Goal: Task Accomplishment & Management: Manage account settings

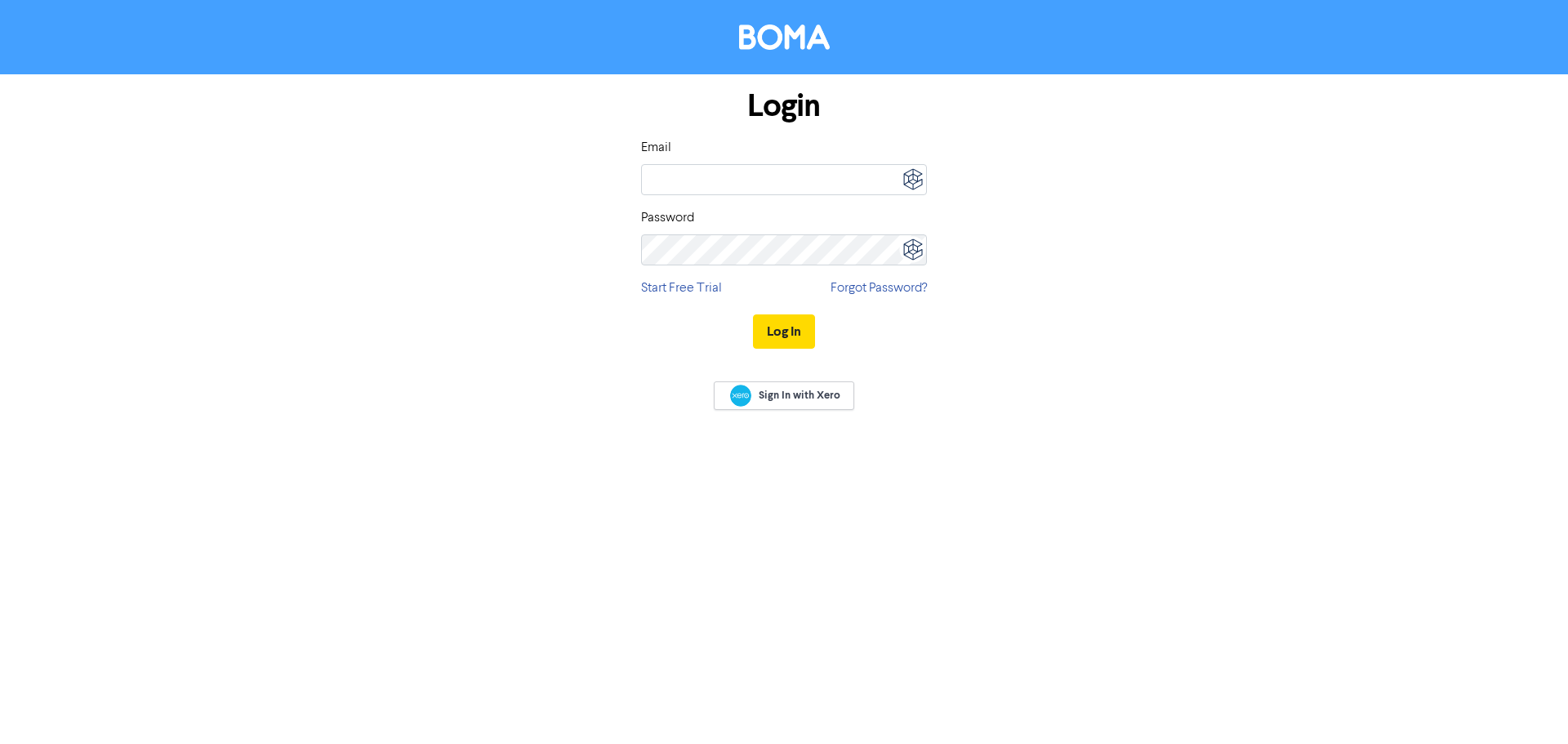
type input "[PERSON_NAME][EMAIL_ADDRESS][DOMAIN_NAME][PERSON_NAME]"
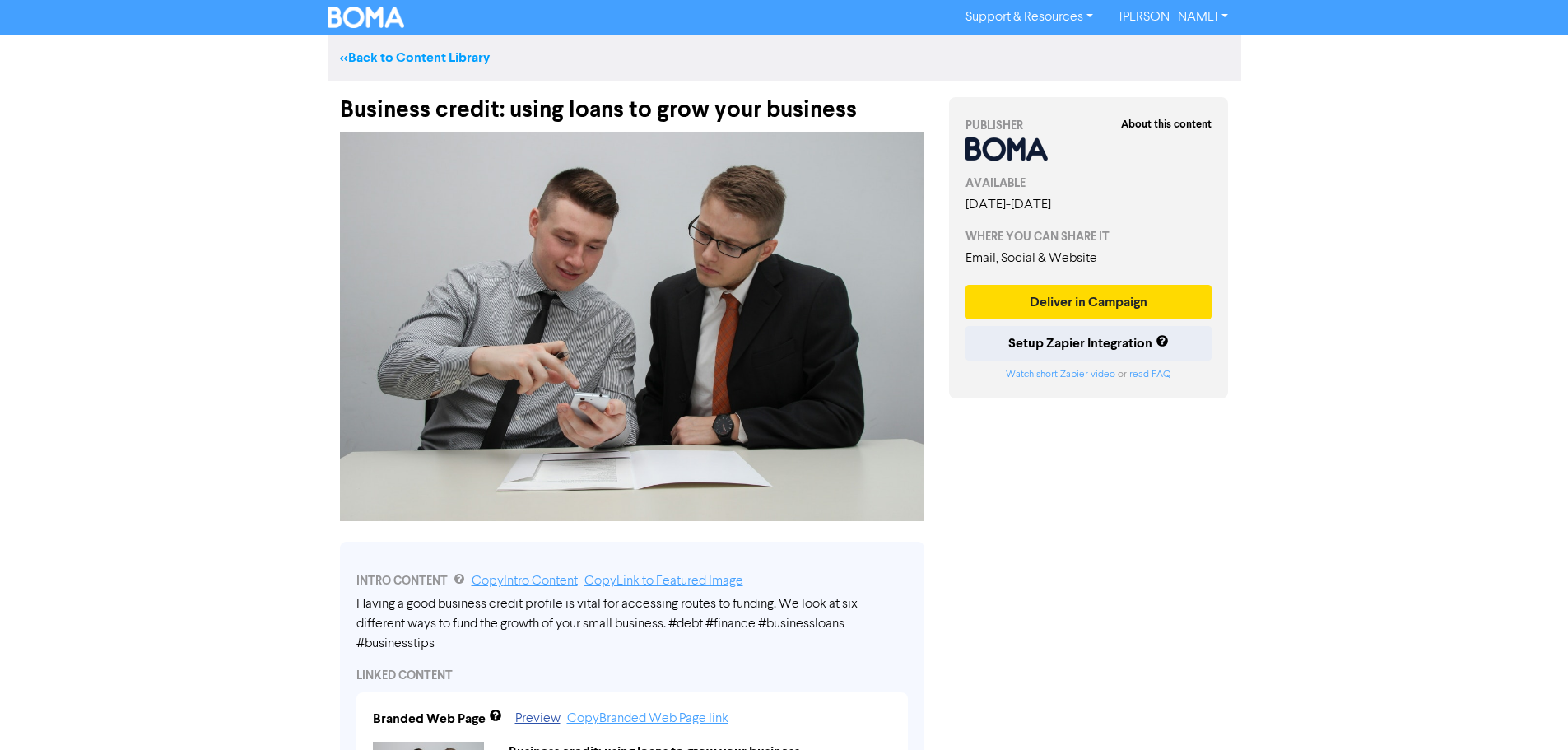
click at [373, 62] on link "<< Back to Content Library" at bounding box center [414, 58] width 150 height 17
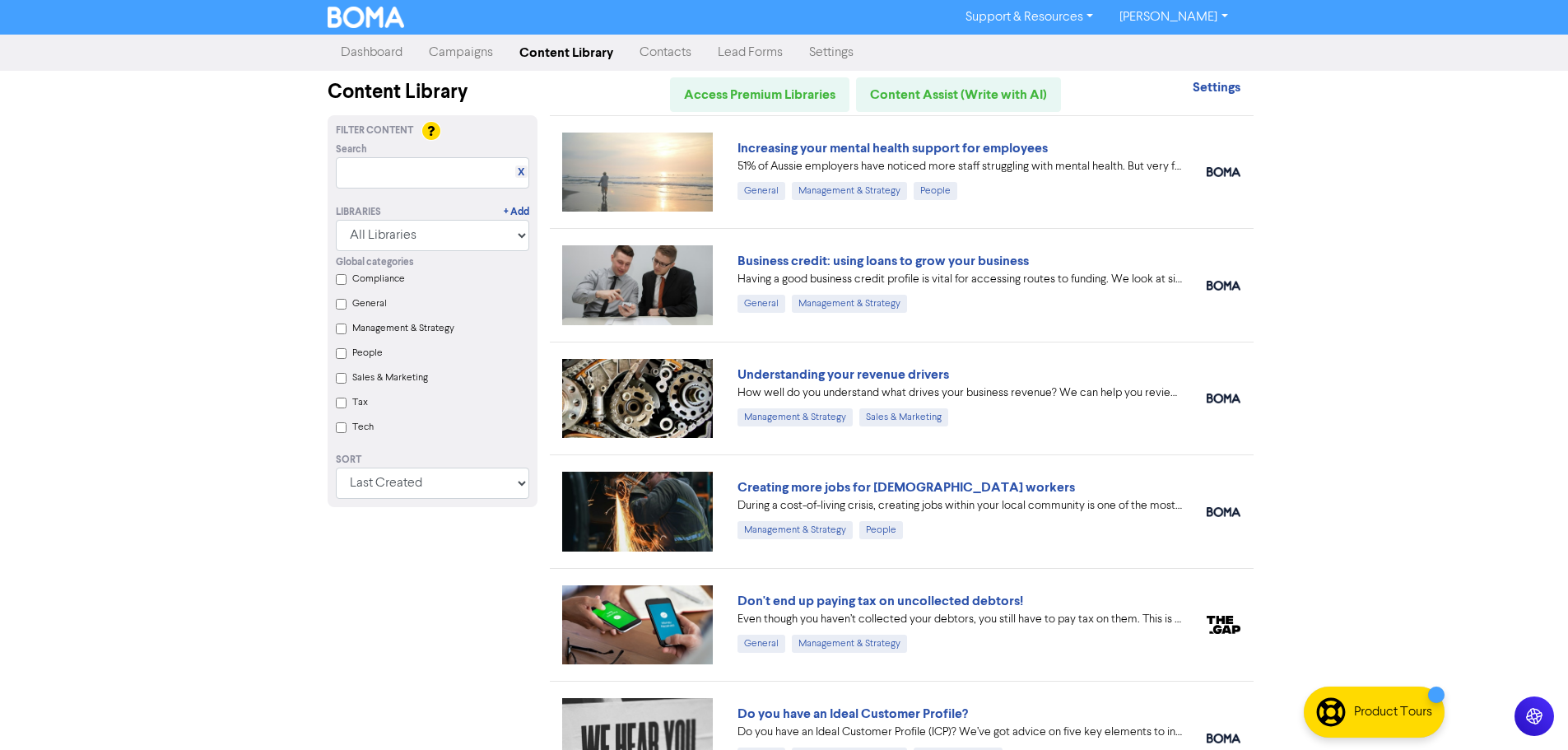
click at [468, 51] on link "Campaigns" at bounding box center [461, 52] width 91 height 33
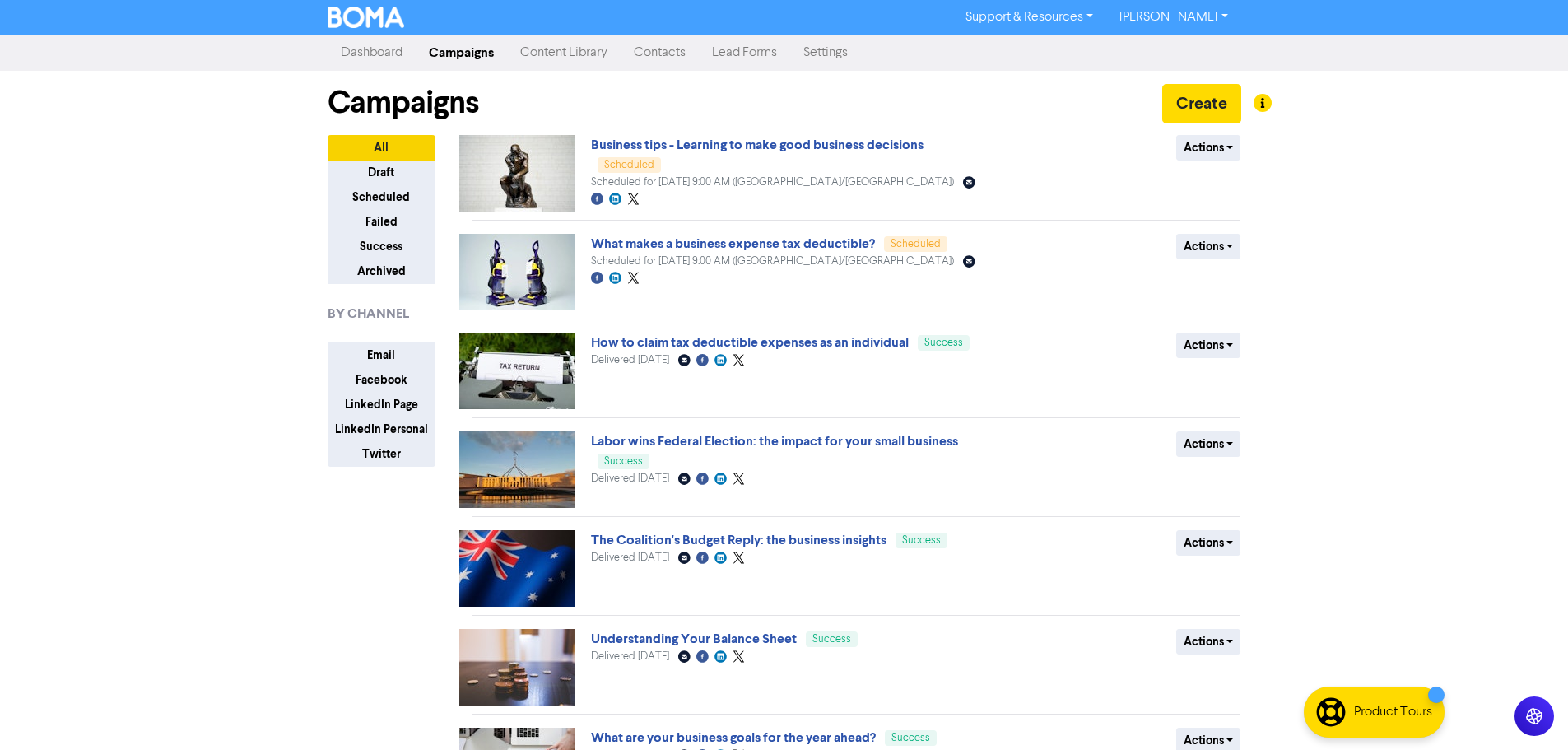
click at [580, 57] on link "Content Library" at bounding box center [563, 52] width 114 height 33
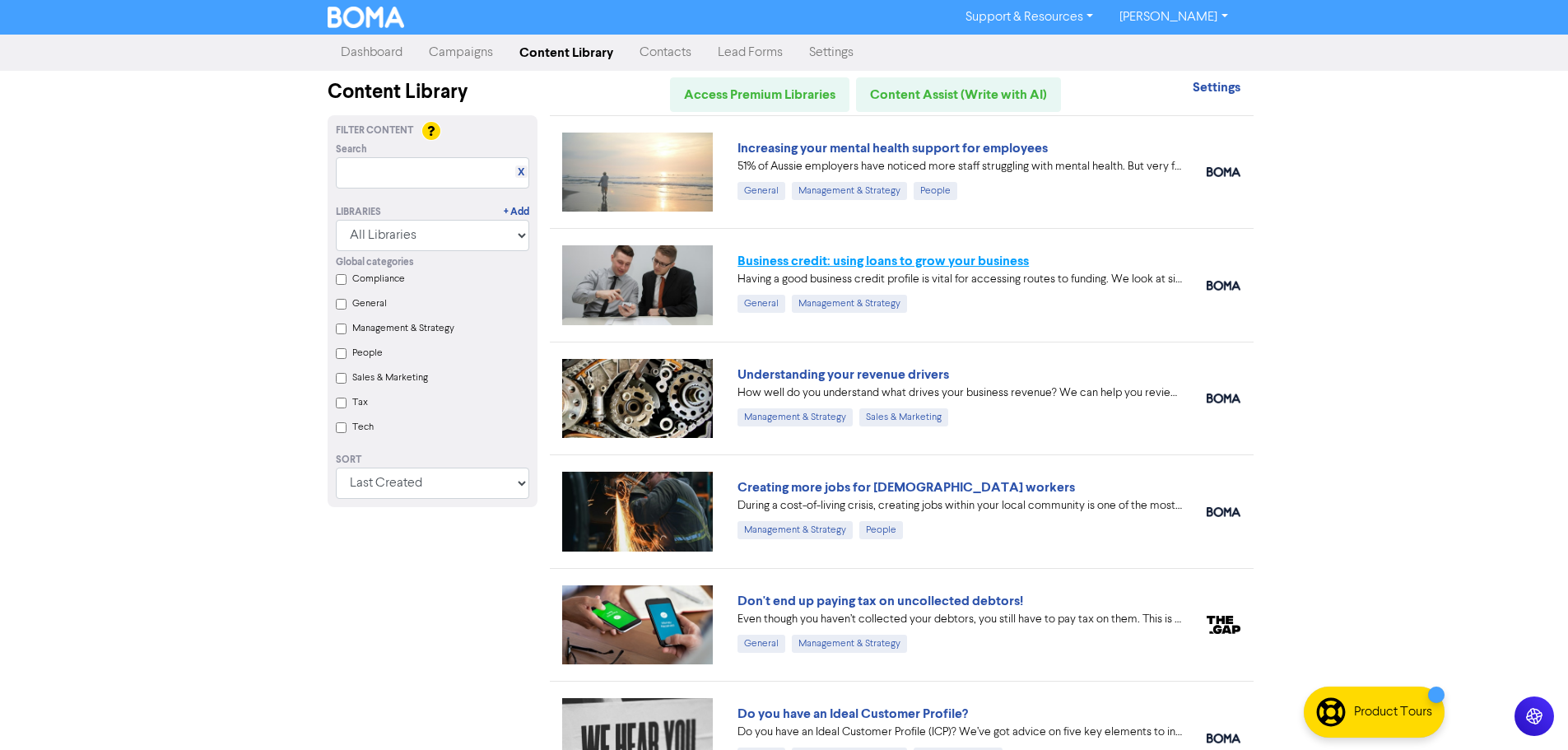
click at [872, 262] on link "Business credit: using loans to grow your business" at bounding box center [883, 261] width 291 height 17
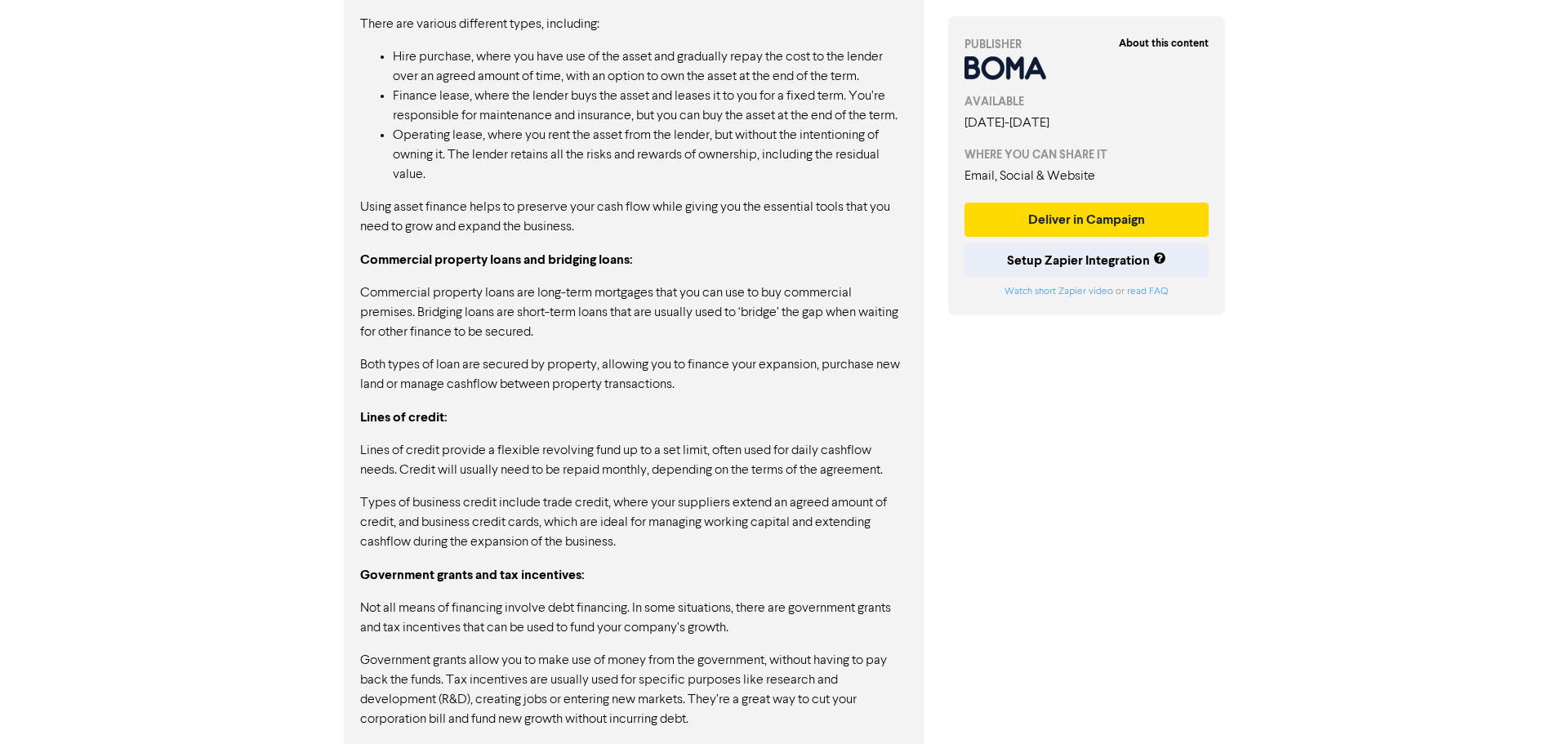
scroll to position [2191, 0]
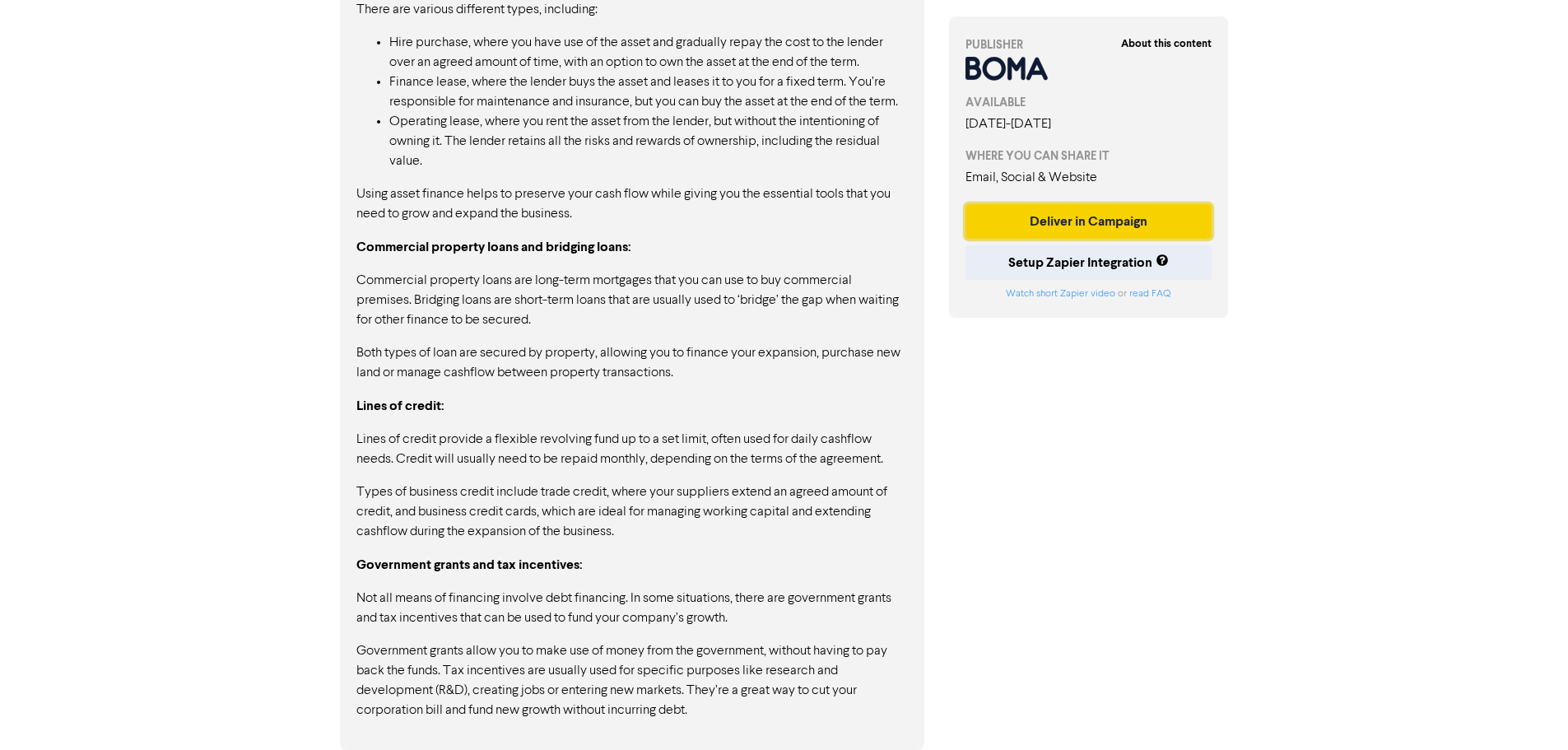
click at [1103, 231] on button "Deliver in Campaign" at bounding box center [1089, 221] width 247 height 35
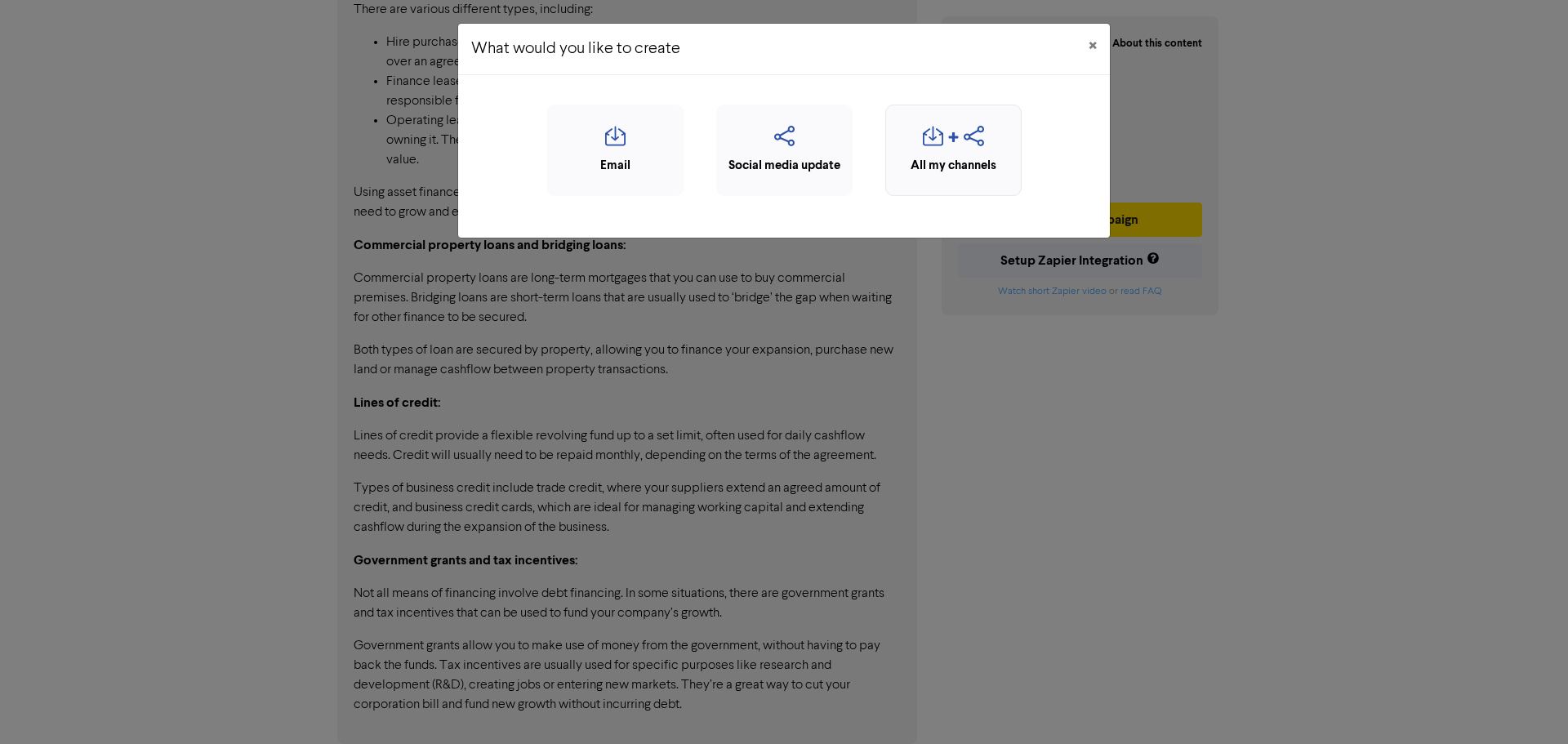
click at [961, 148] on div "button" at bounding box center [953, 141] width 118 height 31
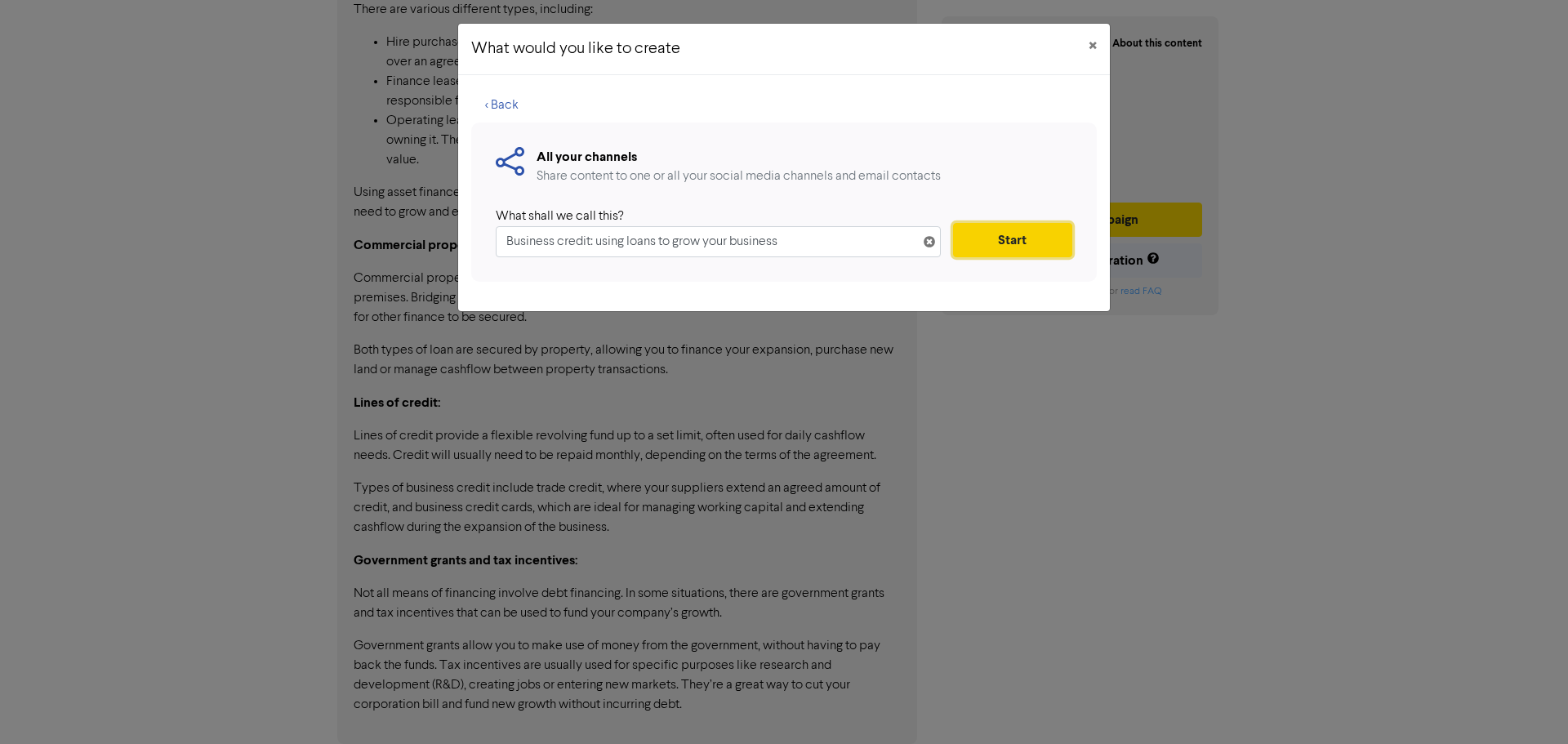
click at [1029, 233] on button "Start" at bounding box center [1012, 239] width 119 height 34
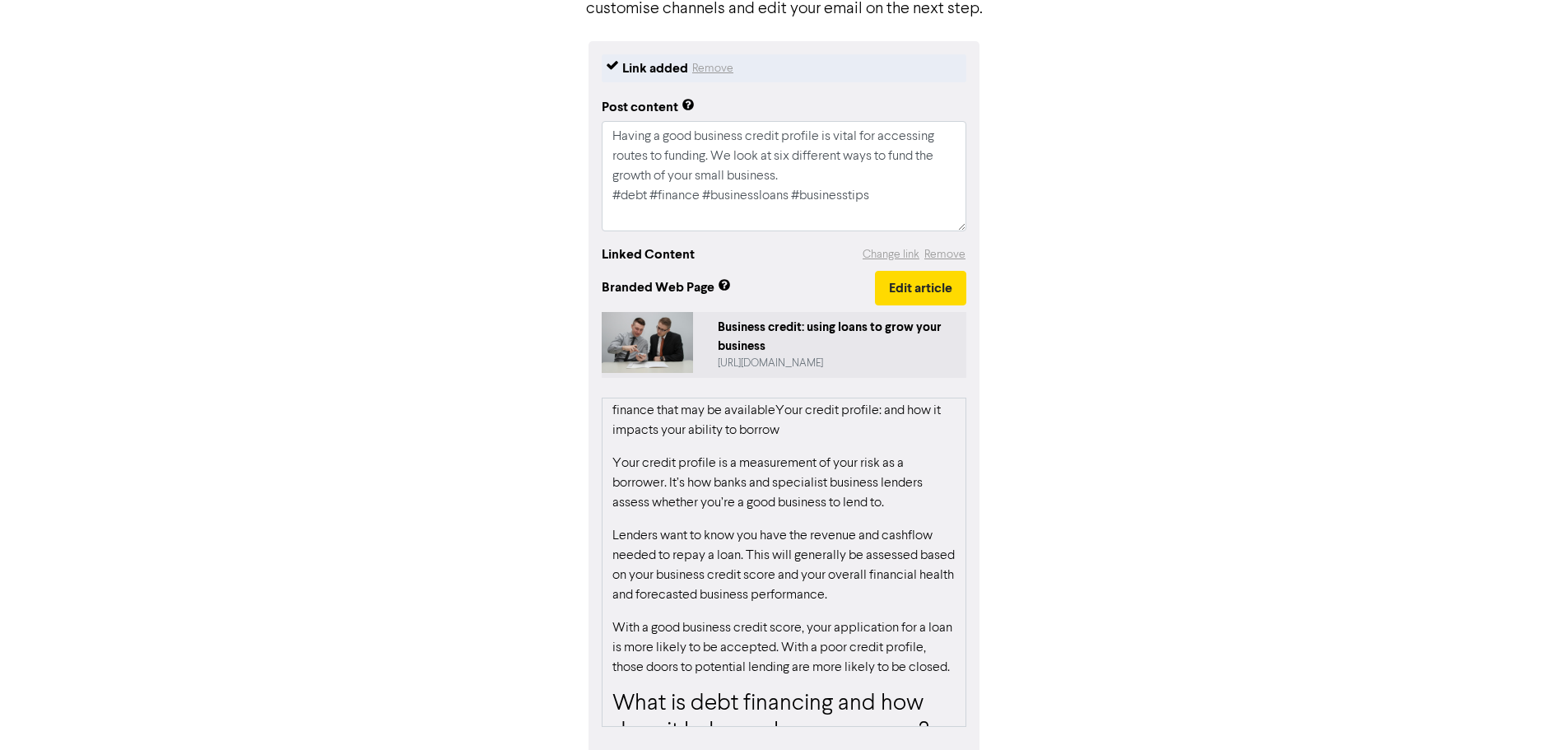
scroll to position [329, 0]
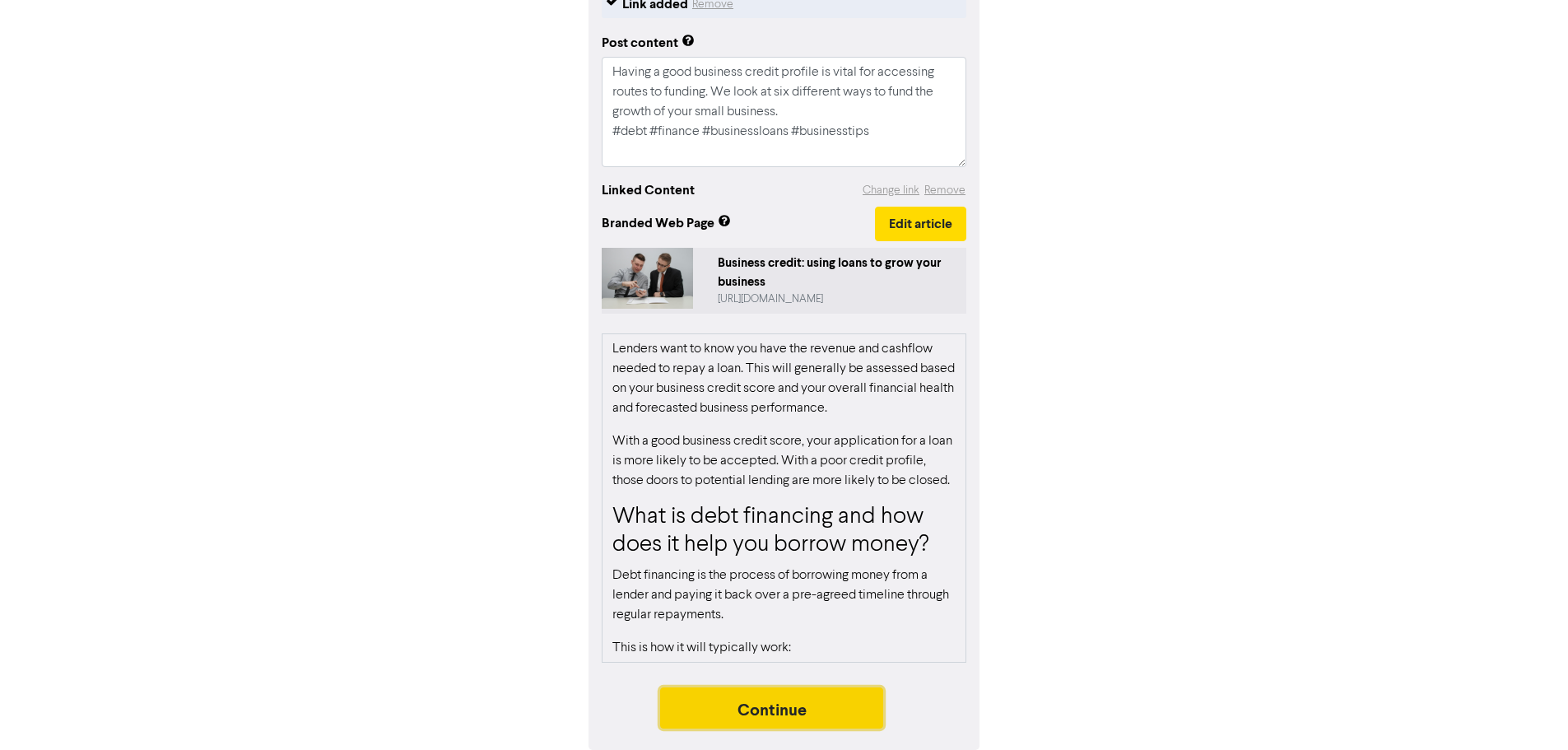
click at [762, 710] on button "Continue" at bounding box center [772, 707] width 224 height 41
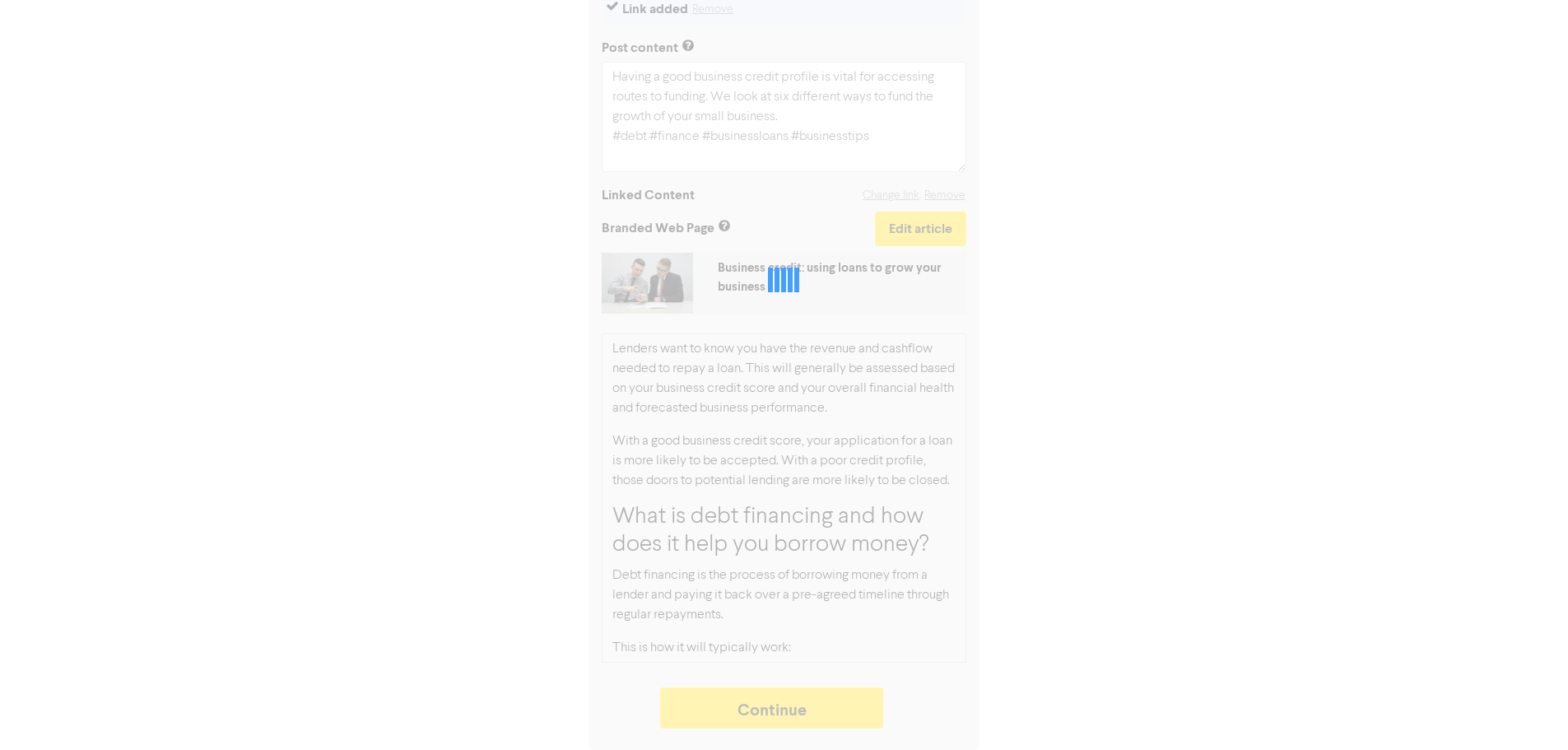
type textarea "x"
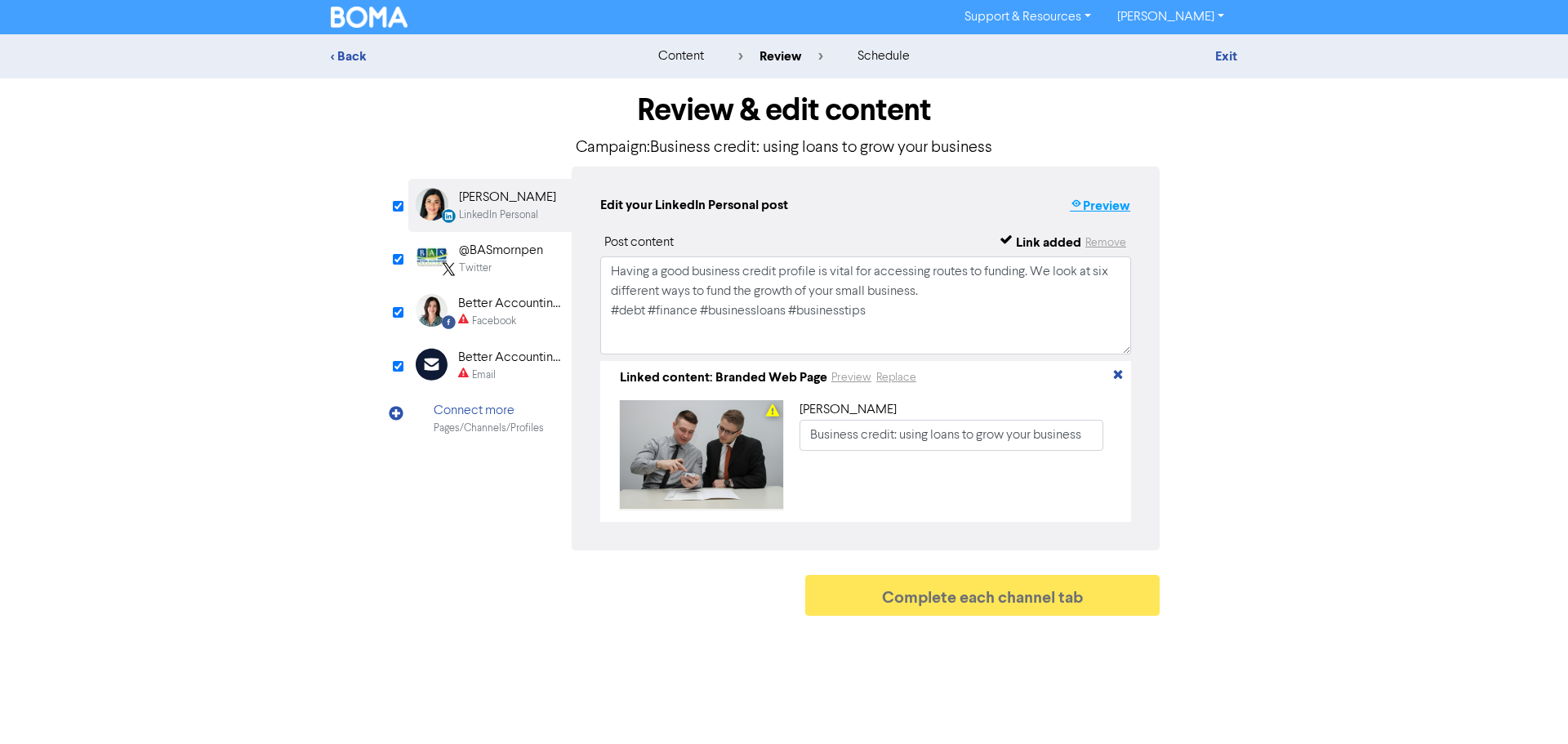
click at [1109, 204] on button "Preview" at bounding box center [1100, 206] width 62 height 21
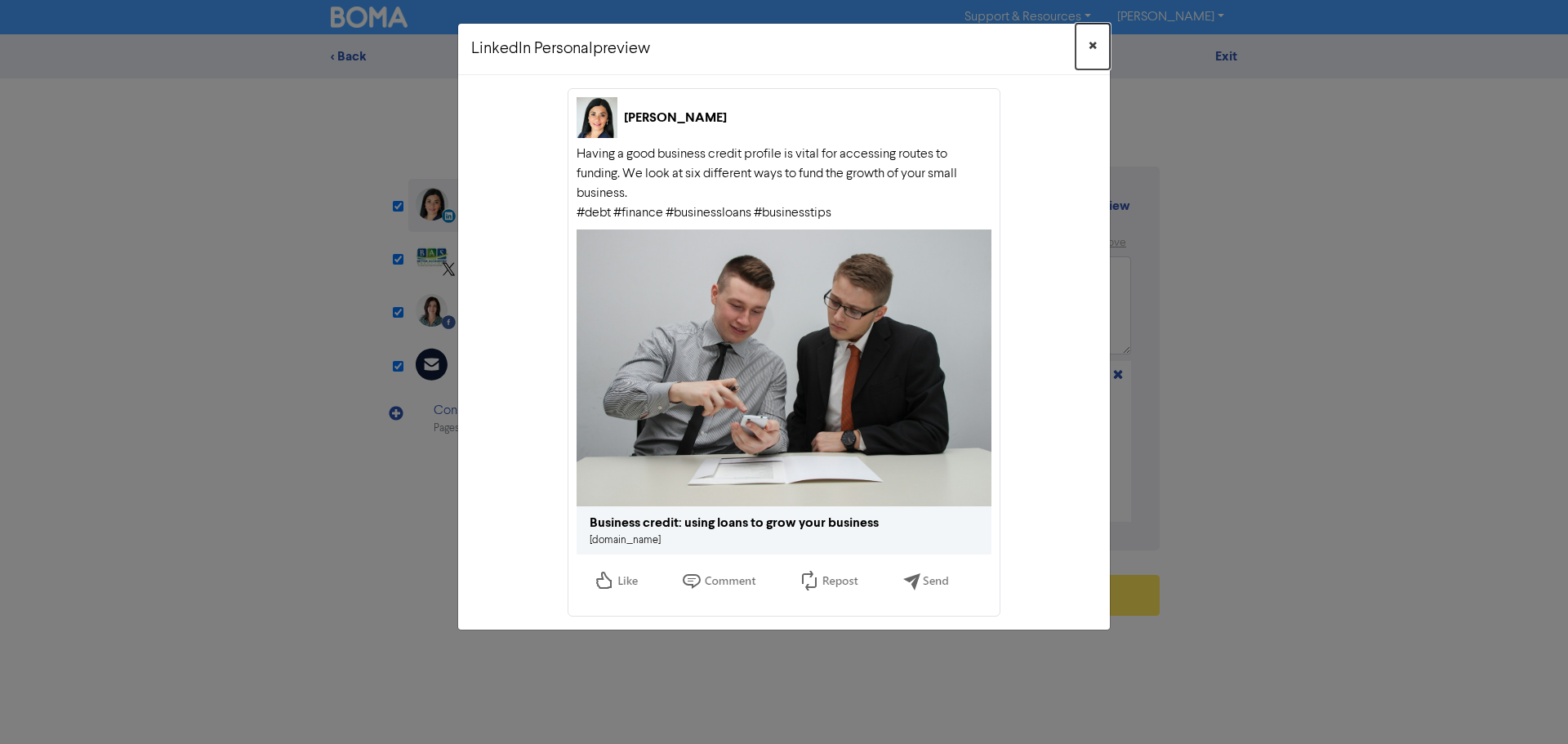
click at [1091, 45] on span "×" at bounding box center [1092, 47] width 8 height 25
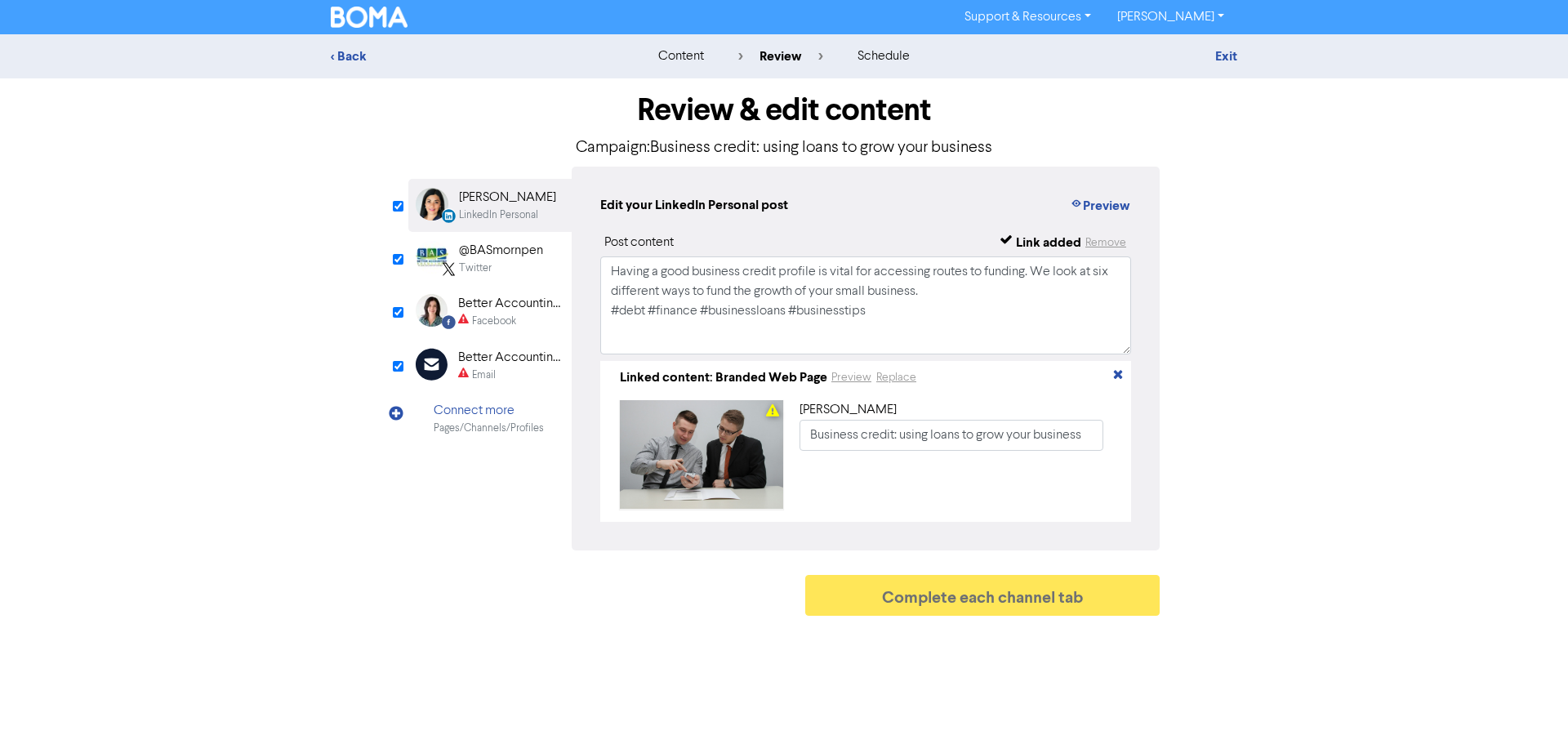
click at [498, 313] on div "Better Accounting Solutions" at bounding box center [510, 304] width 105 height 19
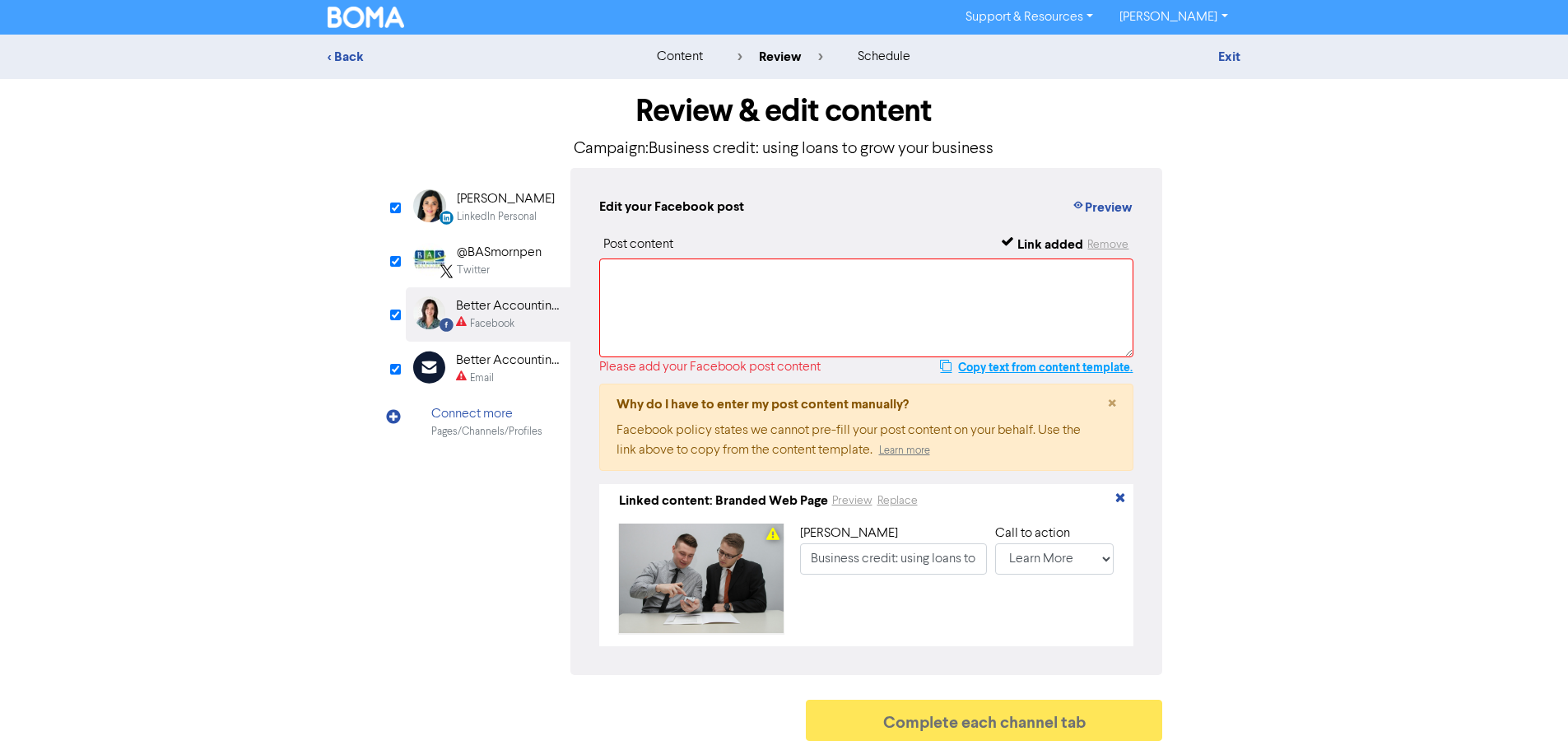
click at [1051, 368] on button "Copy text from content template." at bounding box center [1036, 367] width 194 height 20
click at [798, 287] on textarea at bounding box center [866, 307] width 535 height 99
paste textarea "Having a good business credit profile is vital for accessing routes to funding.…"
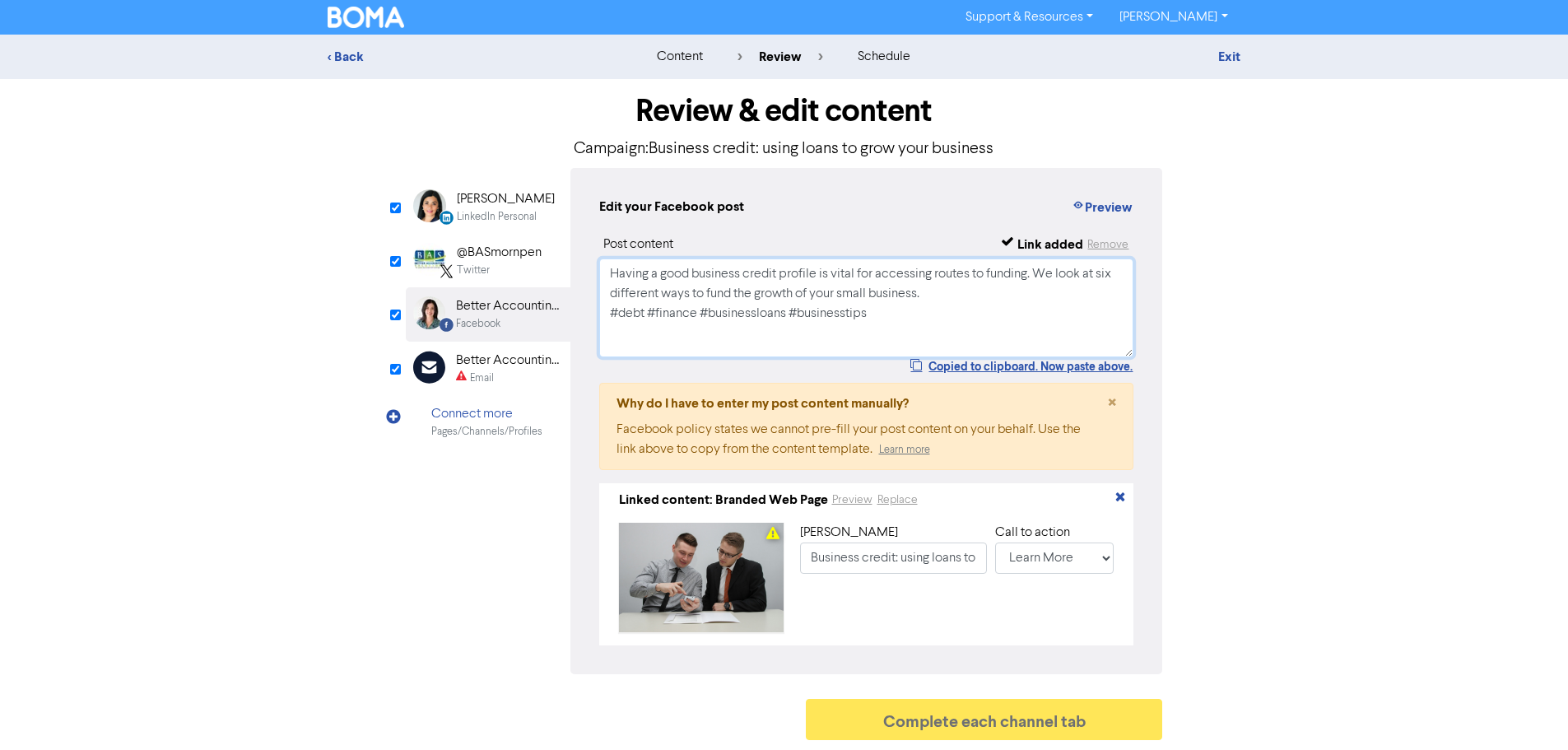
type textarea "Having a good business credit profile is vital for accessing routes to funding.…"
click at [477, 371] on div "Email" at bounding box center [482, 378] width 24 height 16
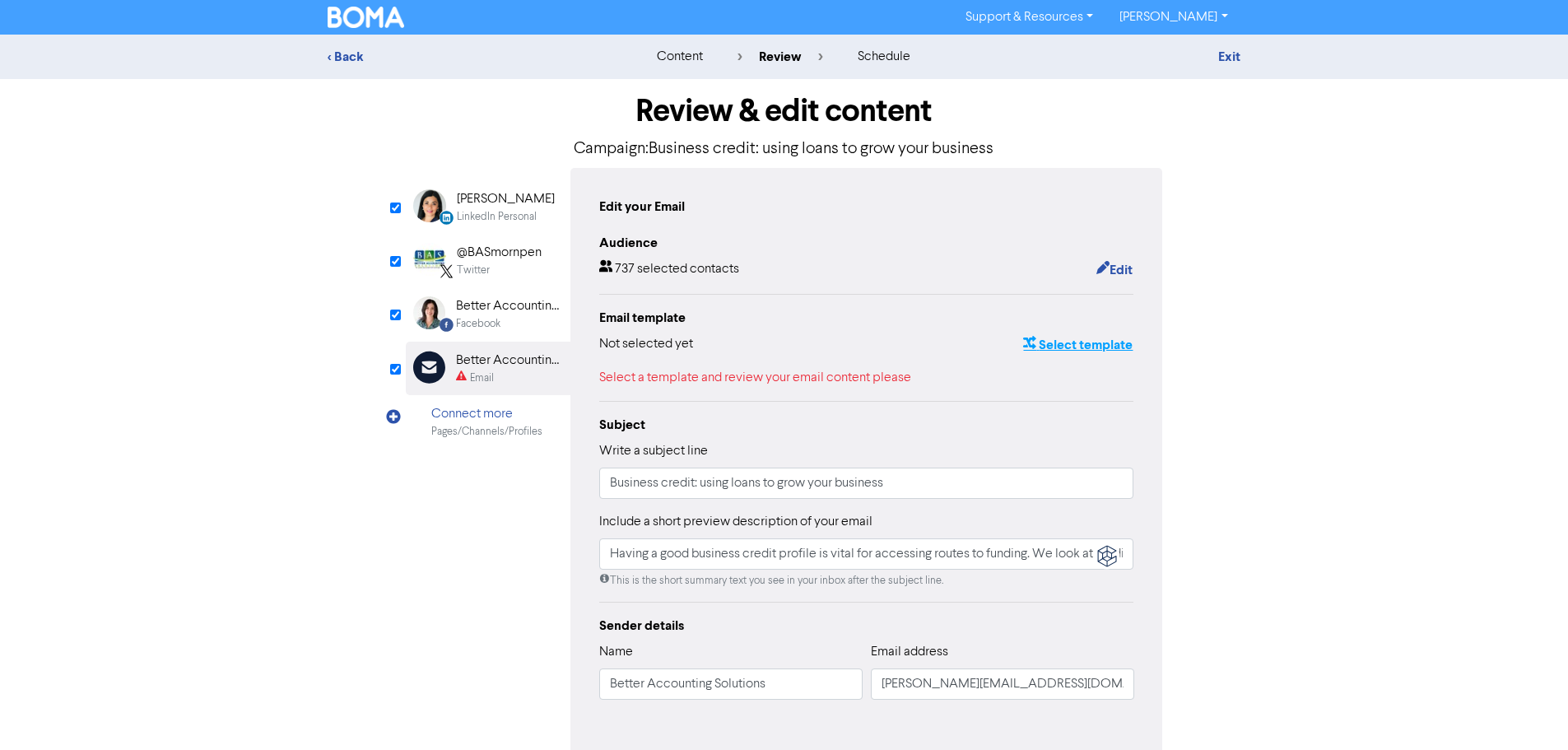
click at [1072, 346] on button "Select template" at bounding box center [1077, 344] width 111 height 21
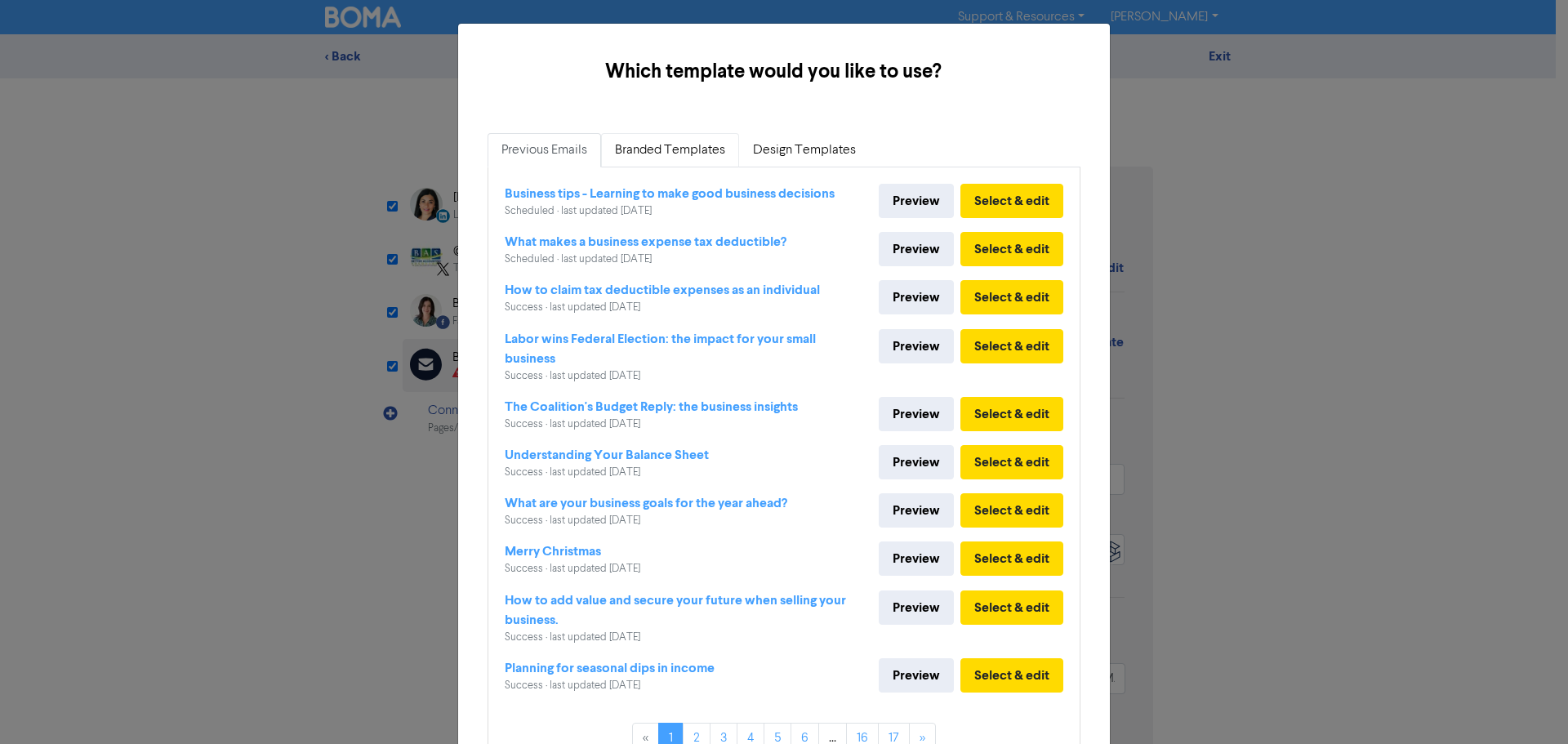
click at [674, 150] on link "Branded Templates" at bounding box center [670, 150] width 138 height 34
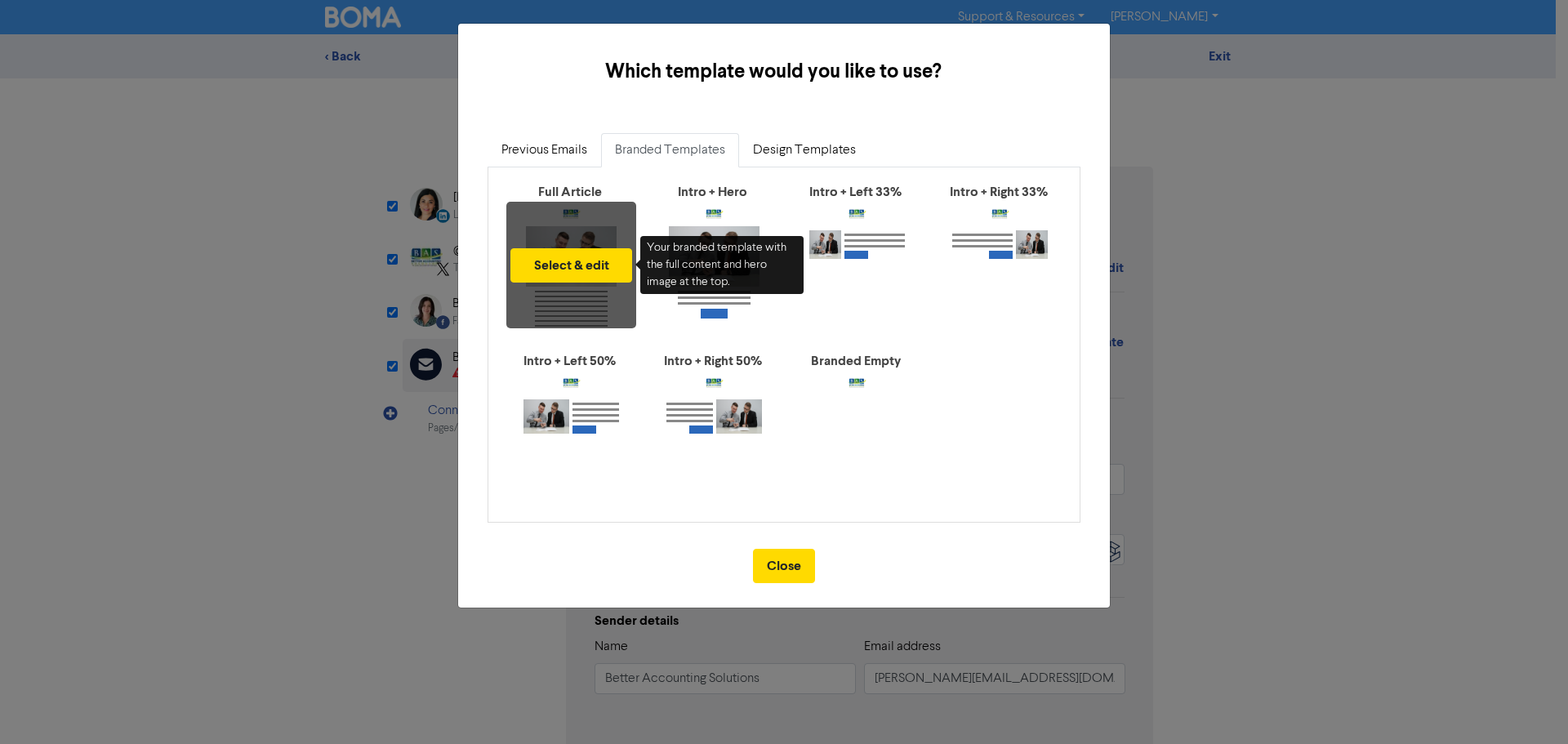
click at [565, 203] on div "Select & edit" at bounding box center [571, 265] width 129 height 127
click at [566, 261] on button "Select & edit" at bounding box center [572, 265] width 122 height 34
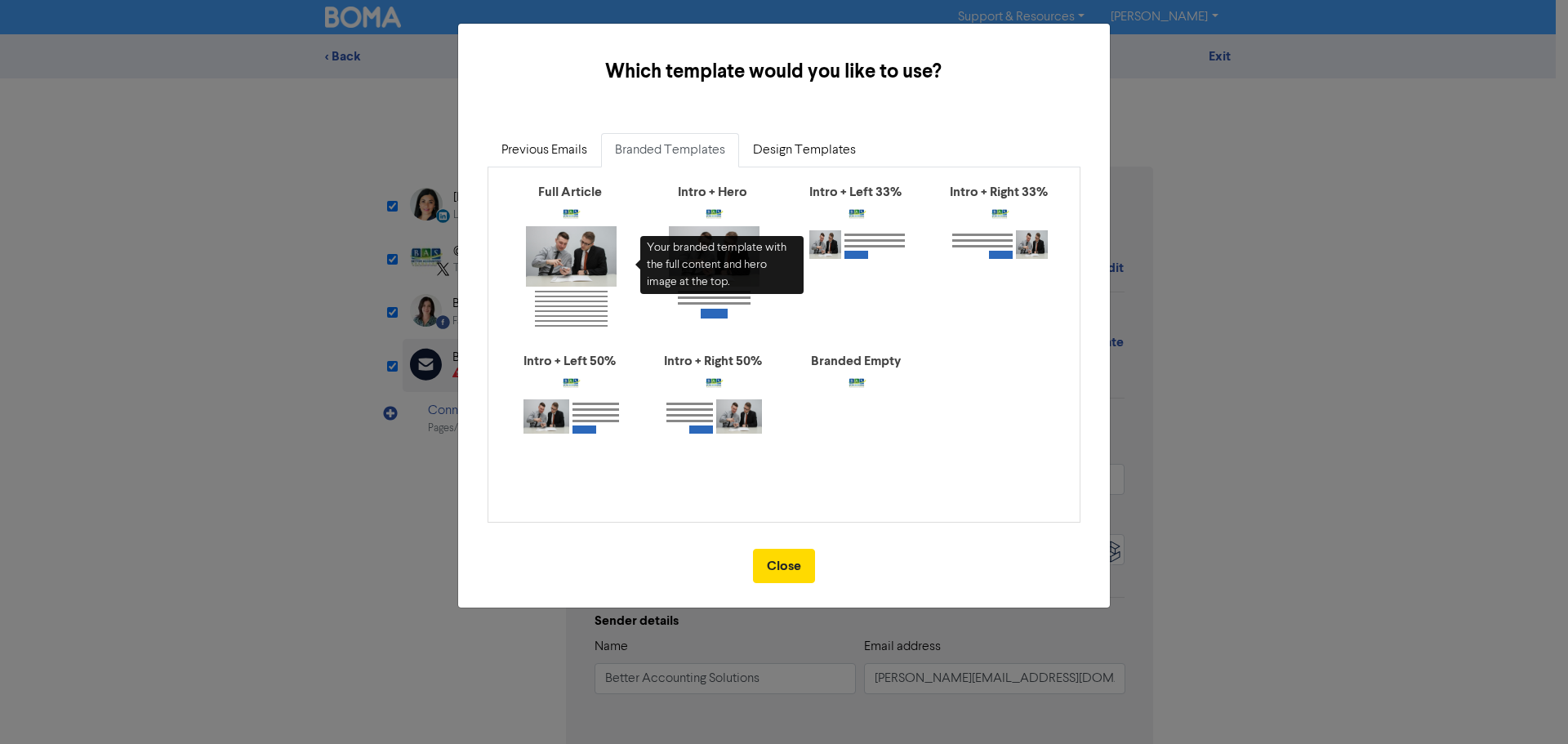
type input "Having a good business credit profile is vital for accessing routes to funding.…"
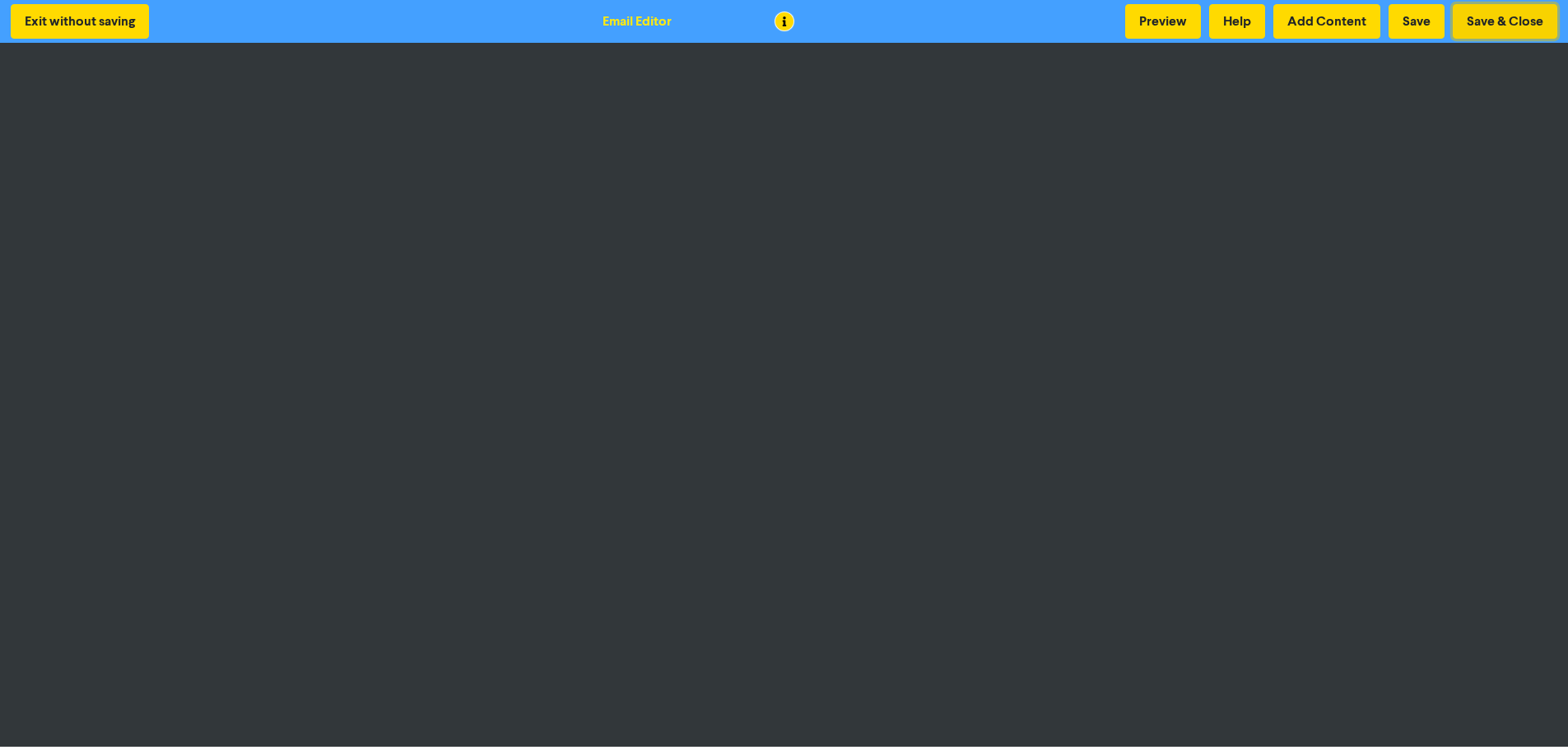
click at [1494, 24] on button "Save & Close" at bounding box center [1505, 21] width 105 height 35
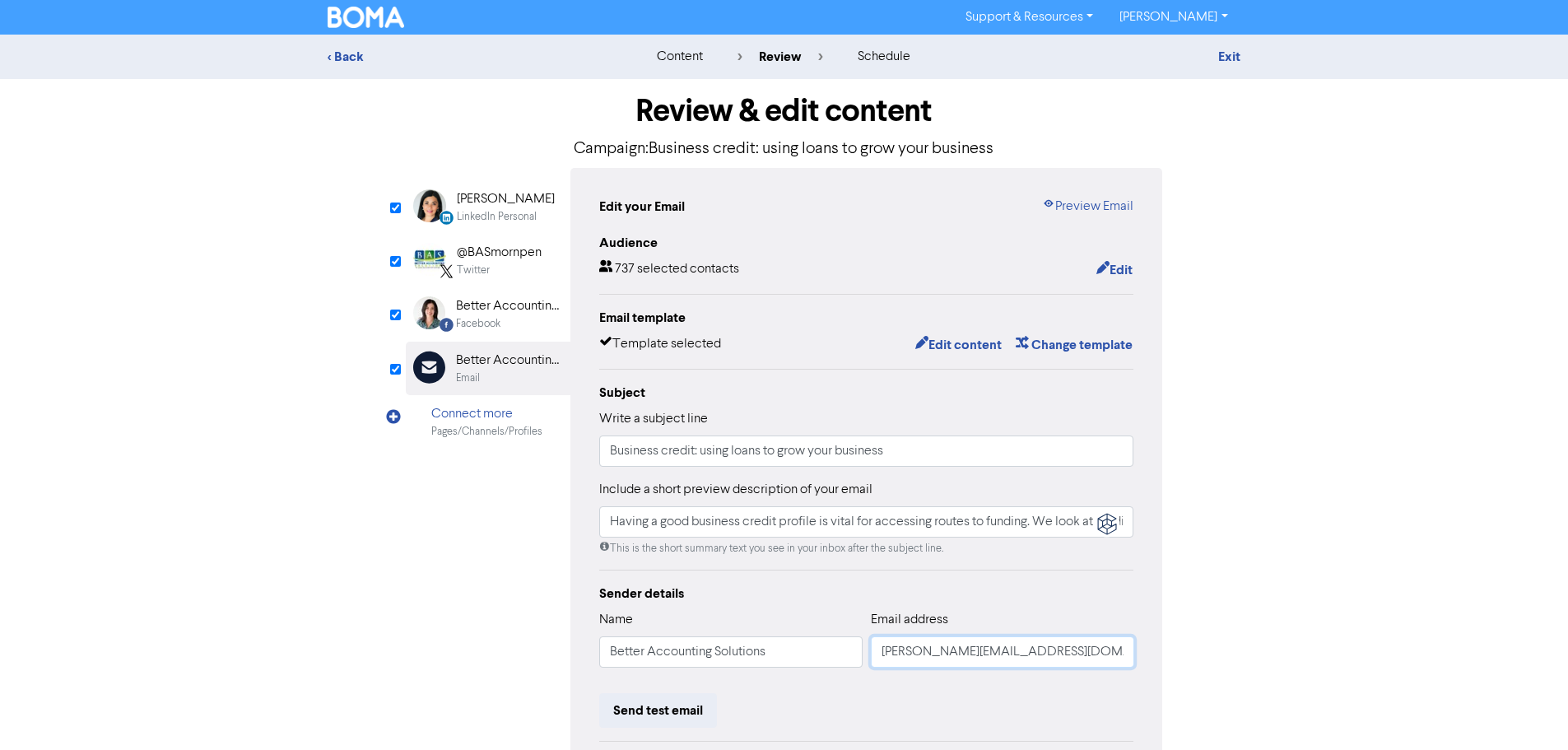
drag, startPoint x: 913, startPoint y: 652, endPoint x: 847, endPoint y: 657, distance: 66.2
click at [847, 657] on div "Name Better Accounting Solutions Email address [PERSON_NAME][EMAIL_ADDRESS][DOM…" at bounding box center [866, 645] width 535 height 71
type input "Having a good business credit profile is vital for accessing routes to funding.…"
type input "r@[DOMAIN_NAME]"
type input "Having a good business credit profile is vital for accessing routes to funding.…"
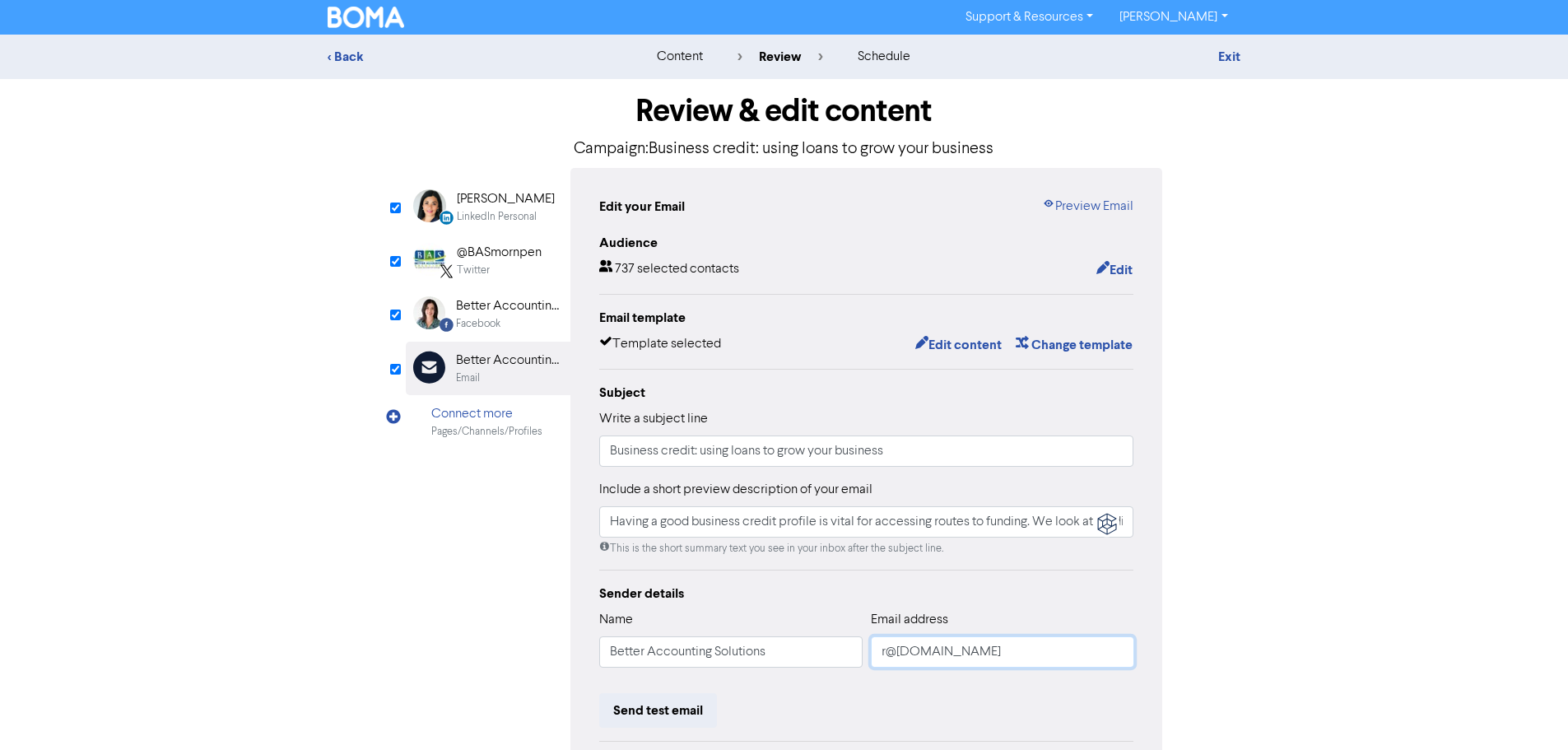
type input "[EMAIL_ADDRESS][DOMAIN_NAME]"
type input "Having a good business credit profile is vital for accessing routes to funding.…"
type input "[EMAIL_ADDRESS][DOMAIN_NAME]"
type input "Having a good business credit profile is vital for accessing routes to funding.…"
type input "[EMAIL_ADDRESS][DOMAIN_NAME]"
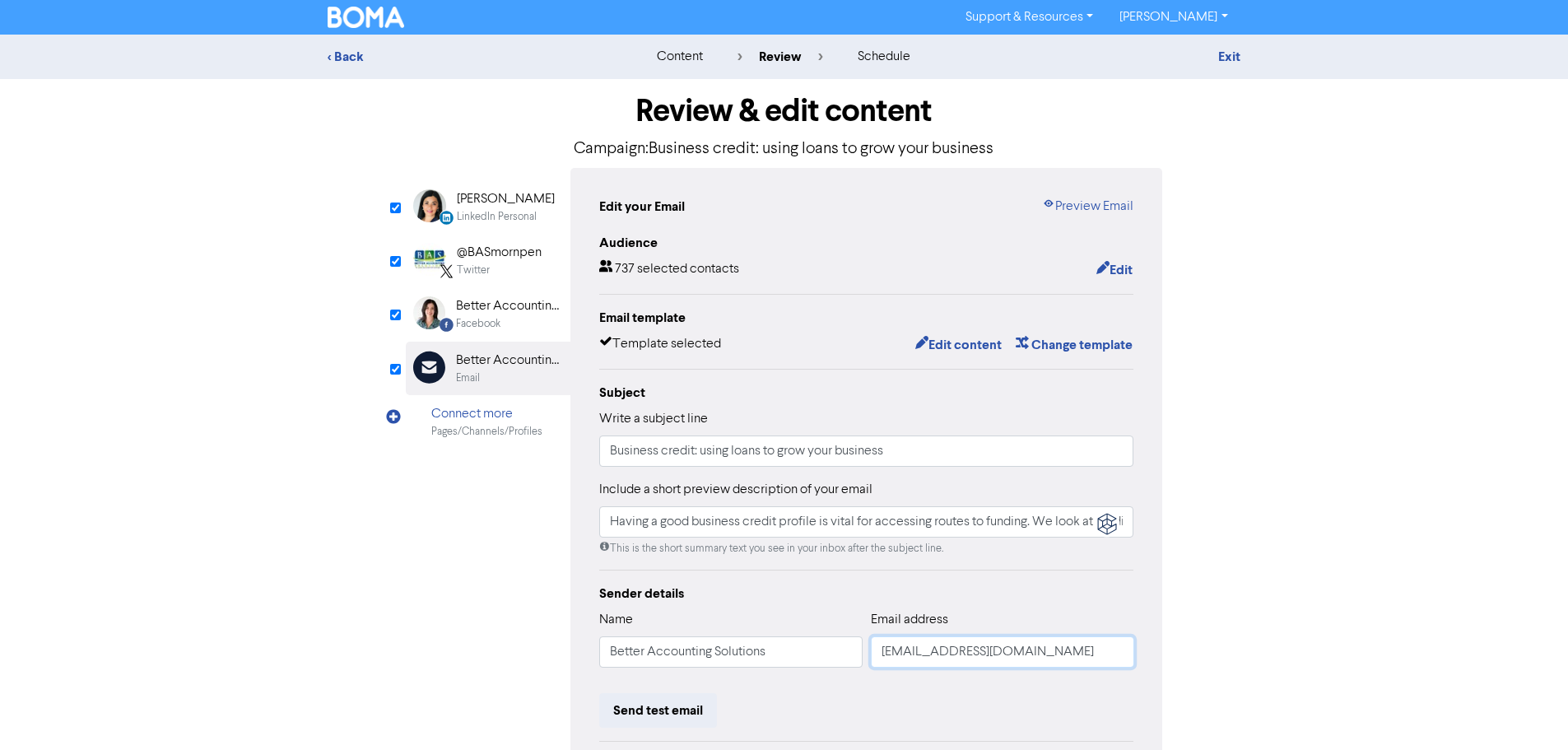
type input "Having a good business credit profile is vital for accessing routes to funding.…"
type input "[EMAIL_ADDRESS][DOMAIN_NAME]"
type input "Having a good business credit profile is vital for accessing routes to funding.…"
type input "[EMAIL_ADDRESS][DOMAIN_NAME]"
type input "Having a good business credit profile is vital for accessing routes to funding.…"
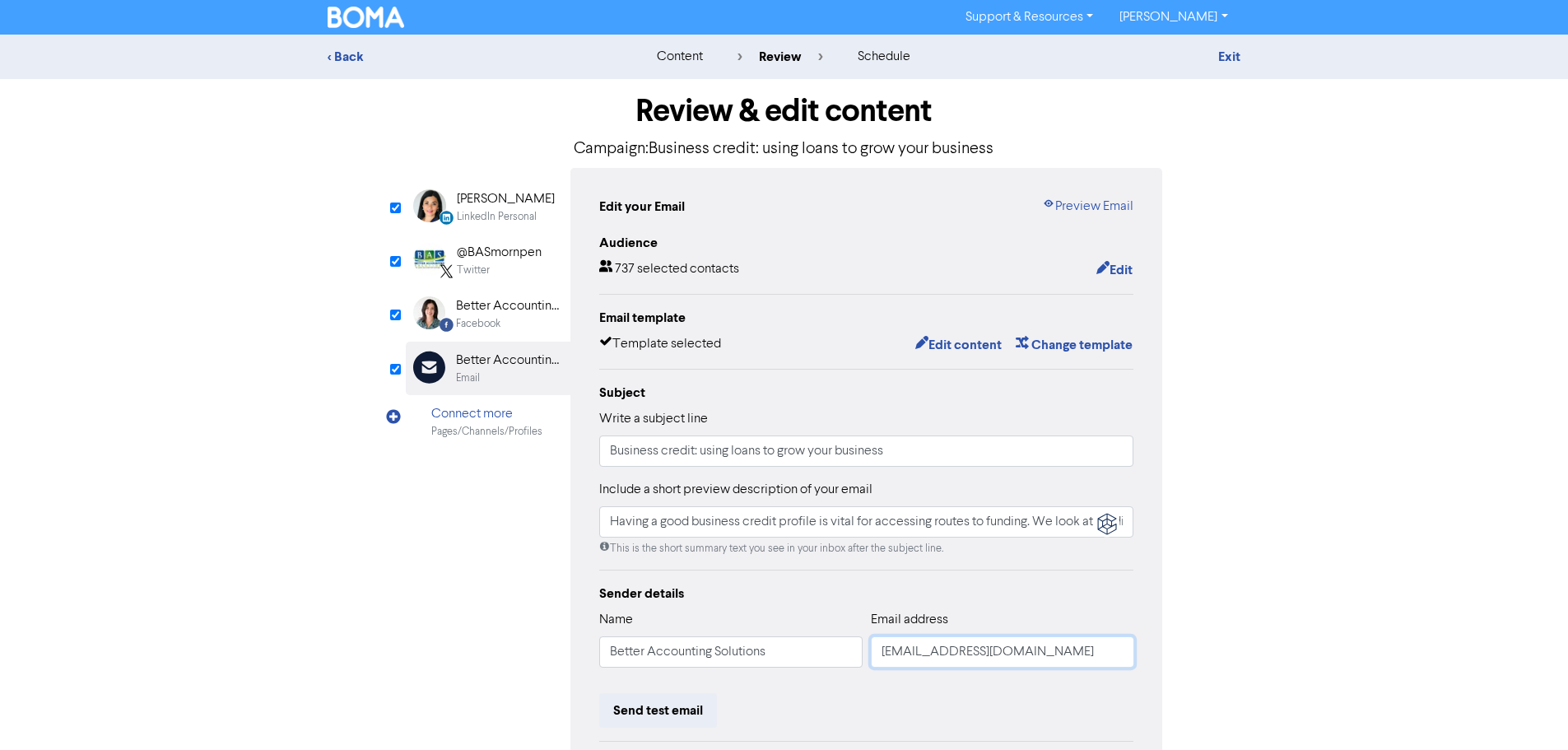
type input "[EMAIL_ADDRESS][DOMAIN_NAME]"
type input "Having a good business credit profile is vital for accessing routes to funding.…"
type input "[EMAIL_ADDRESS][DOMAIN_NAME]"
type input "Having a good business credit profile is vital for accessing routes to funding.…"
type input "[EMAIL_ADDRESS][DOMAIN_NAME]"
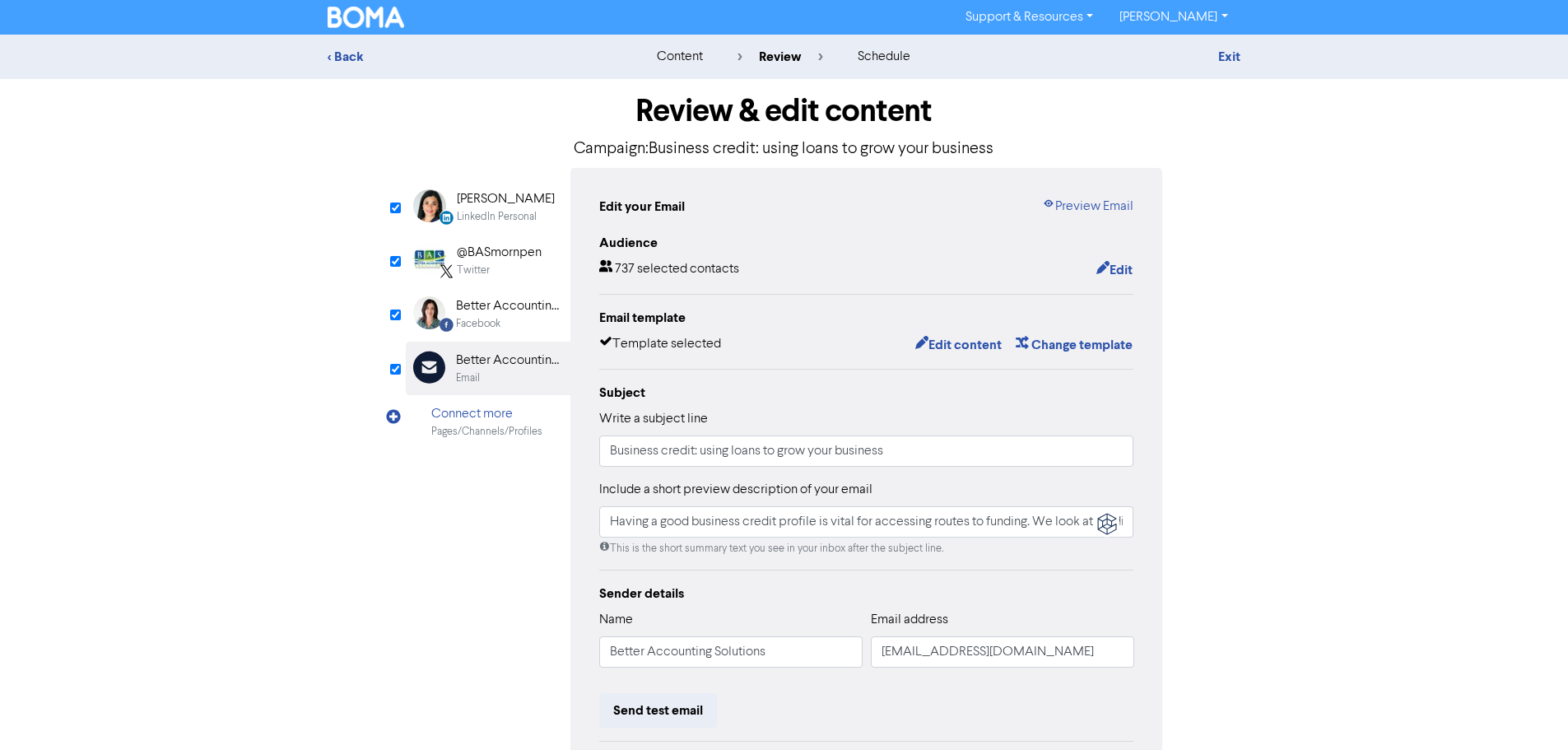
click at [1362, 530] on div "< Back content review schedule Exit Review & edit content Campaign: Business cr…" at bounding box center [784, 481] width 1568 height 894
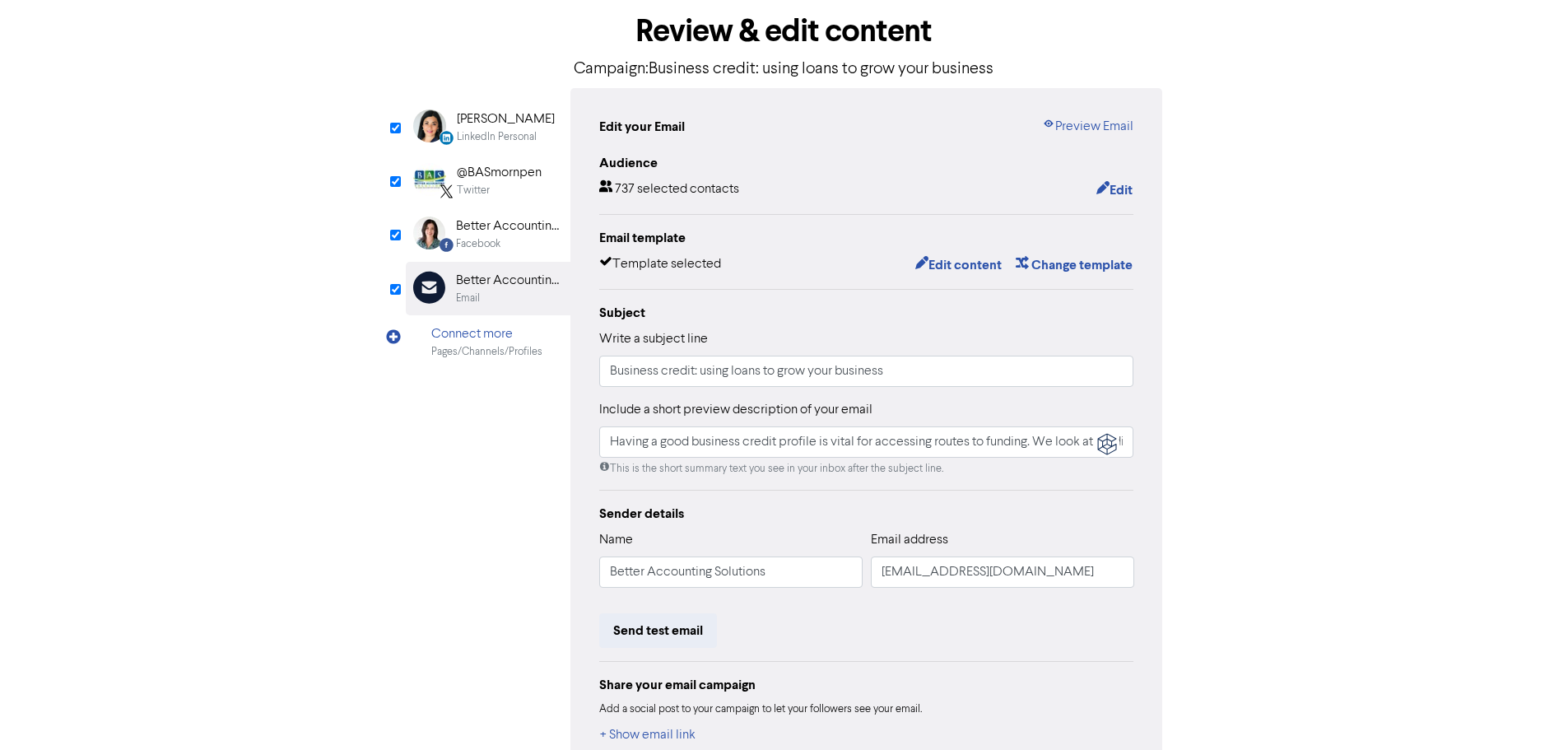
scroll to position [180, 0]
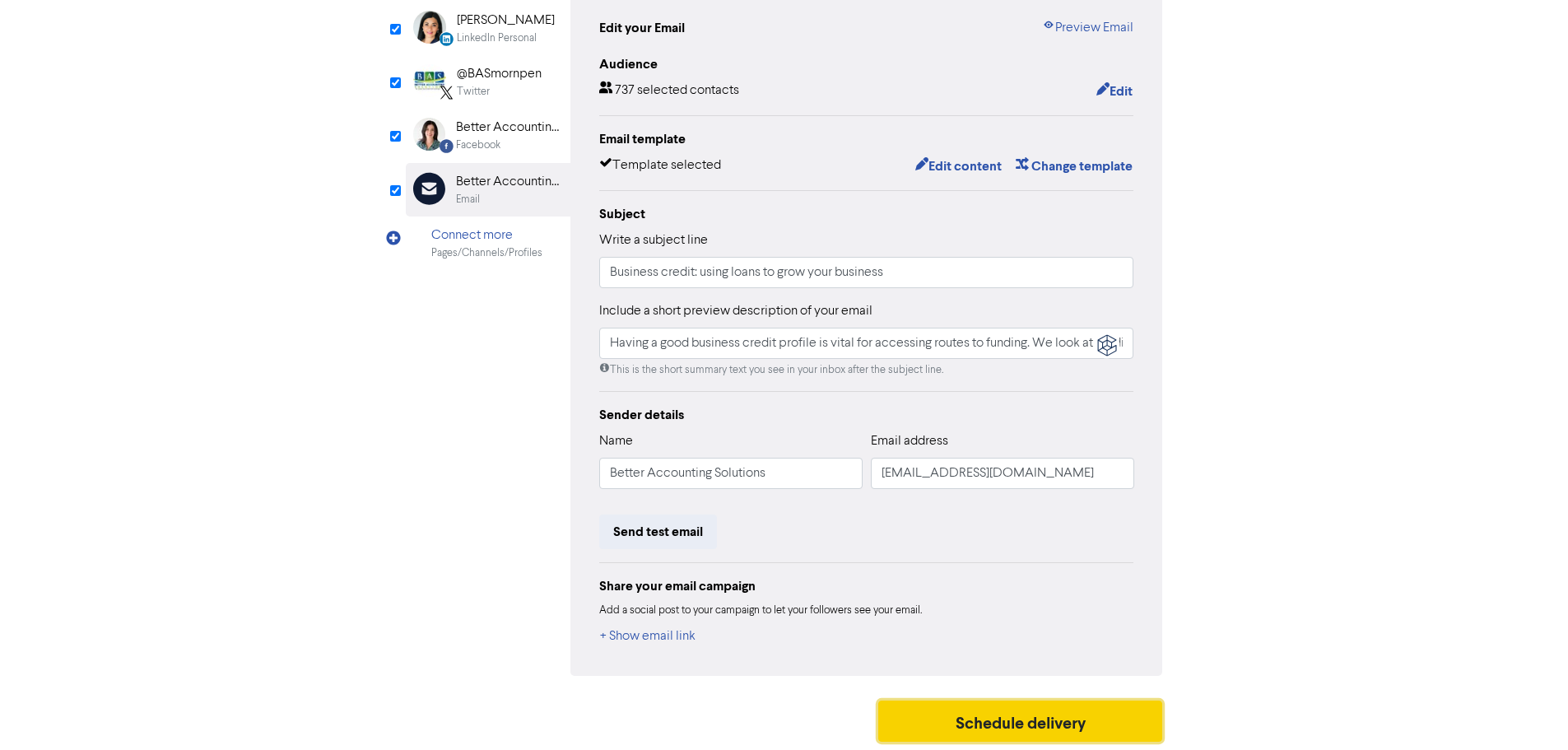
click at [1047, 720] on button "Schedule delivery" at bounding box center [1020, 721] width 285 height 41
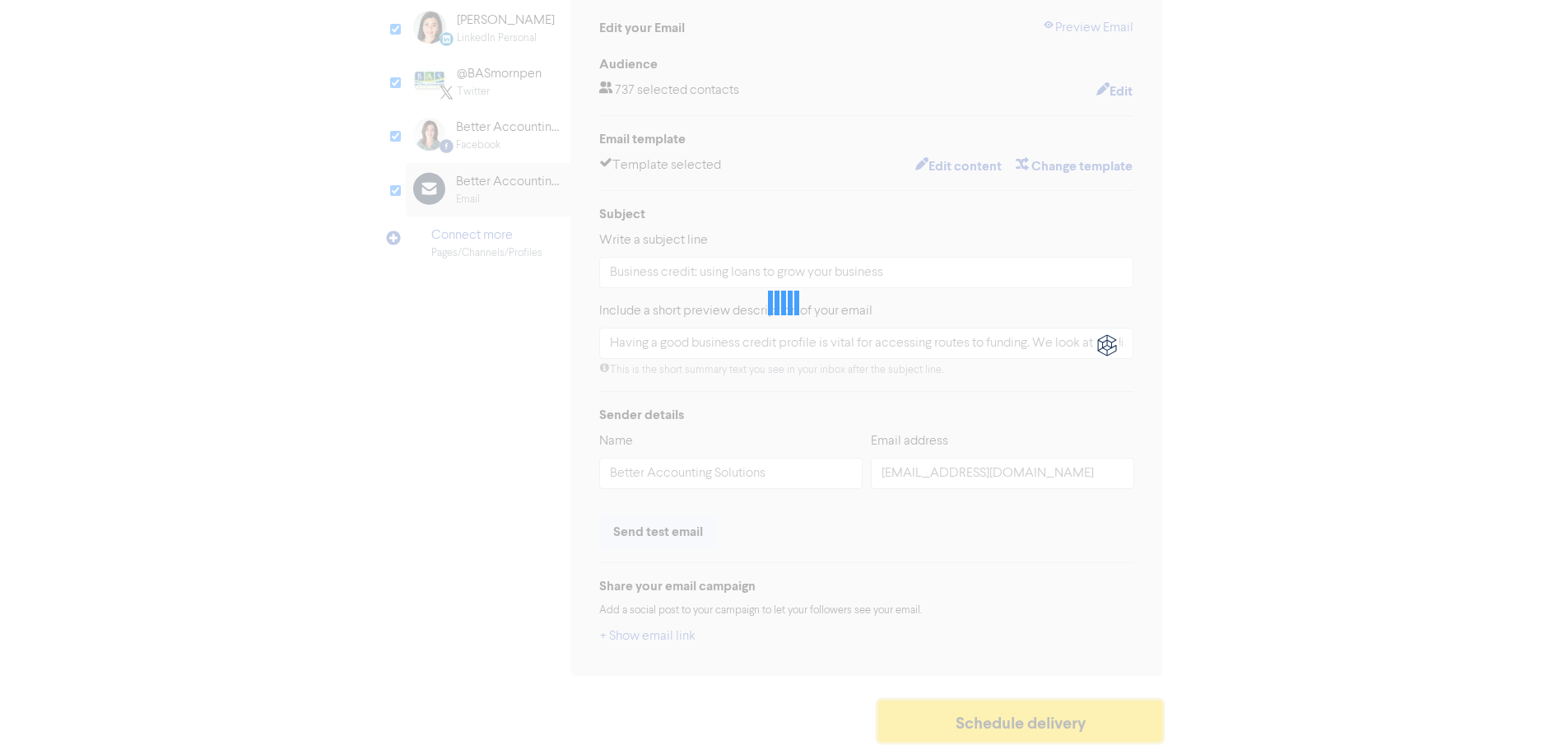
type input "Having a good business credit profile is vital for accessing routes to funding.…"
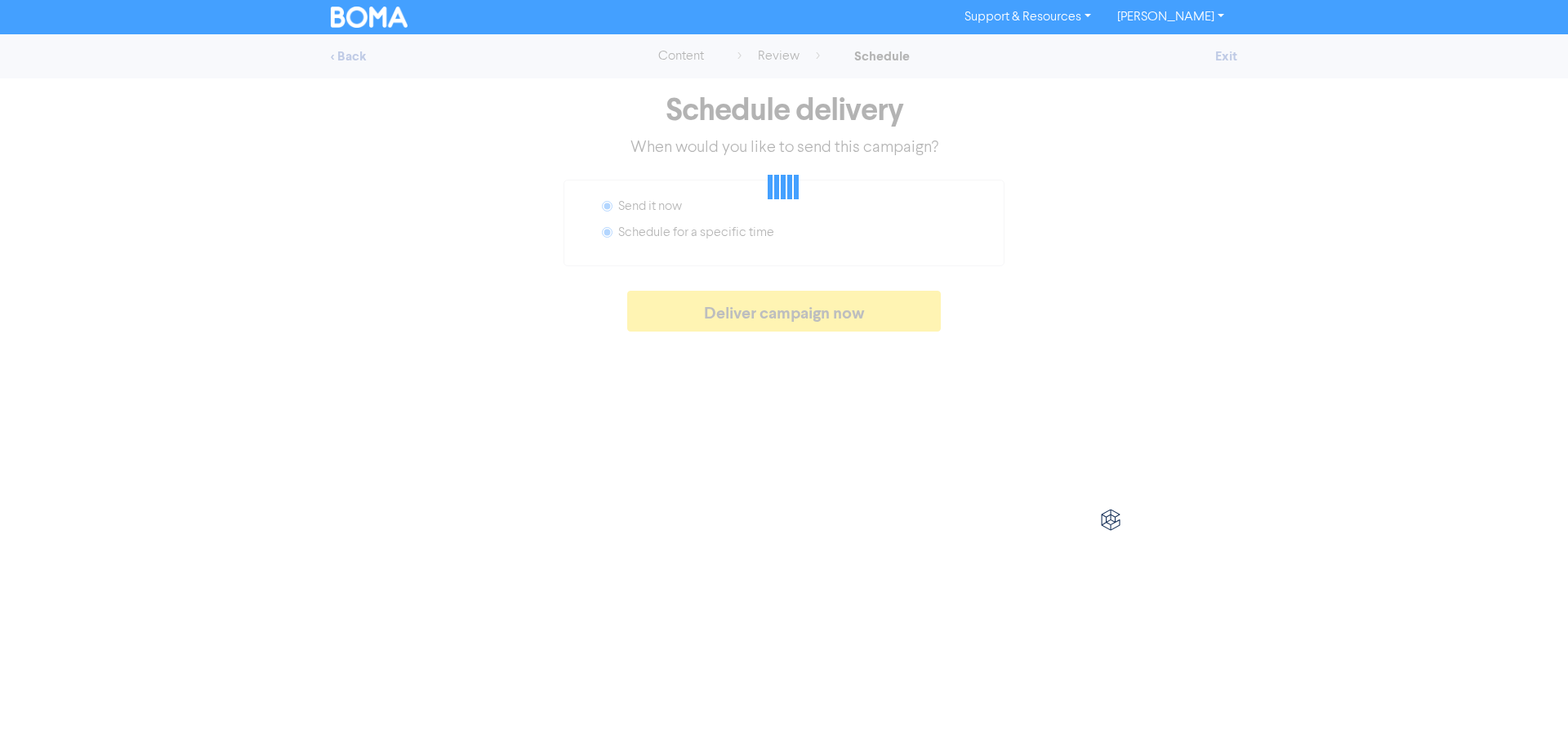
radio input "false"
radio input "true"
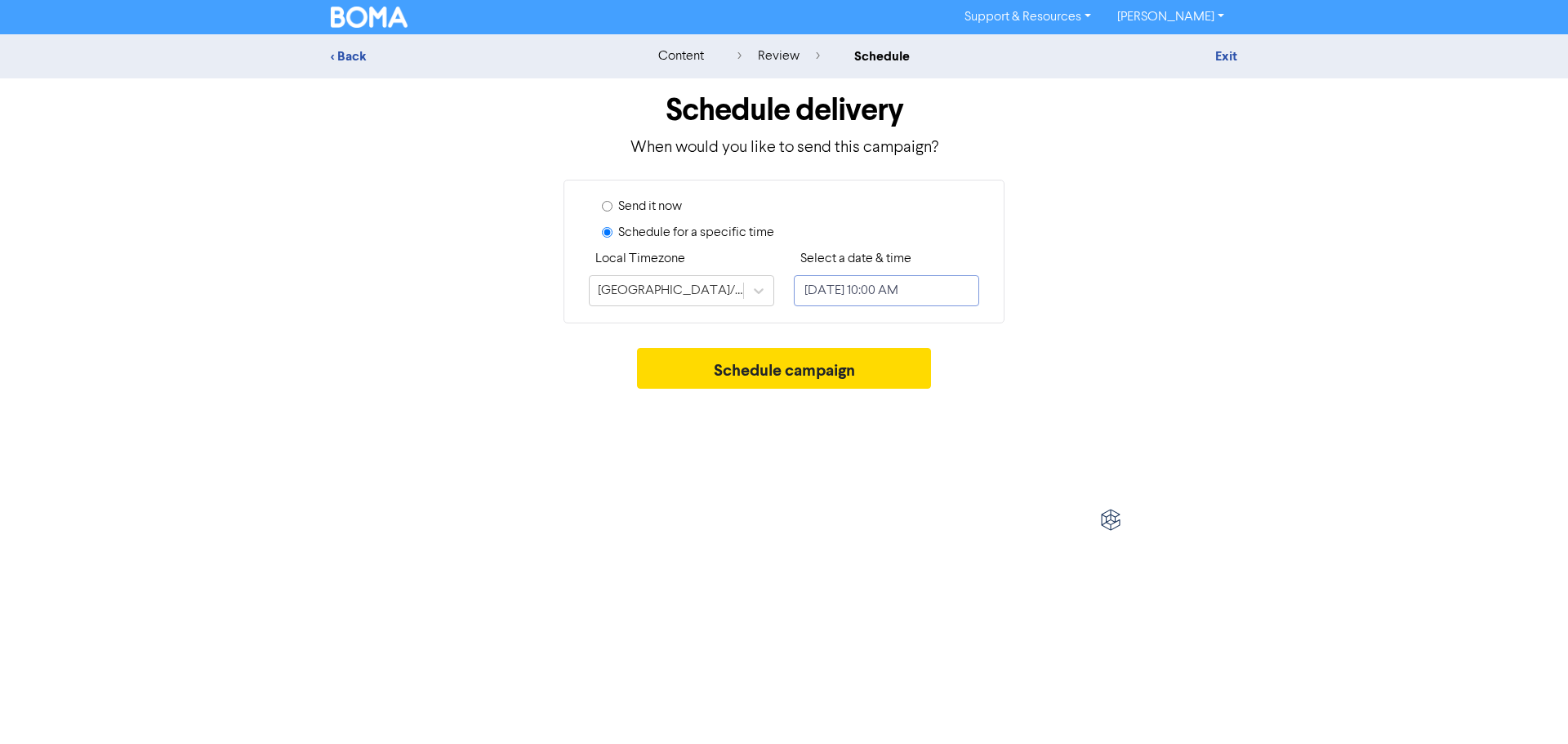
click at [885, 299] on input "[DATE] 10:00 AM" at bounding box center [886, 291] width 186 height 31
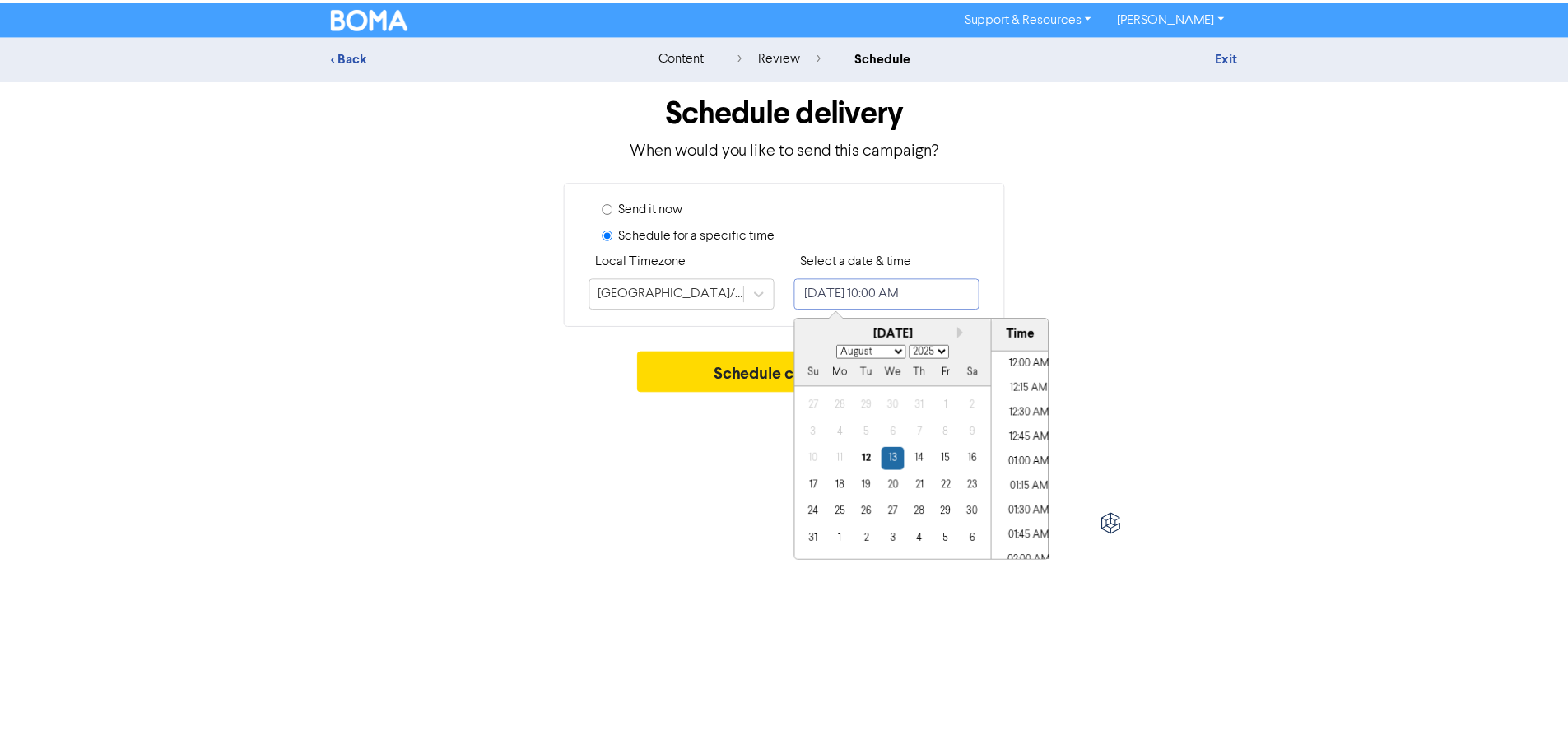
scroll to position [896, 0]
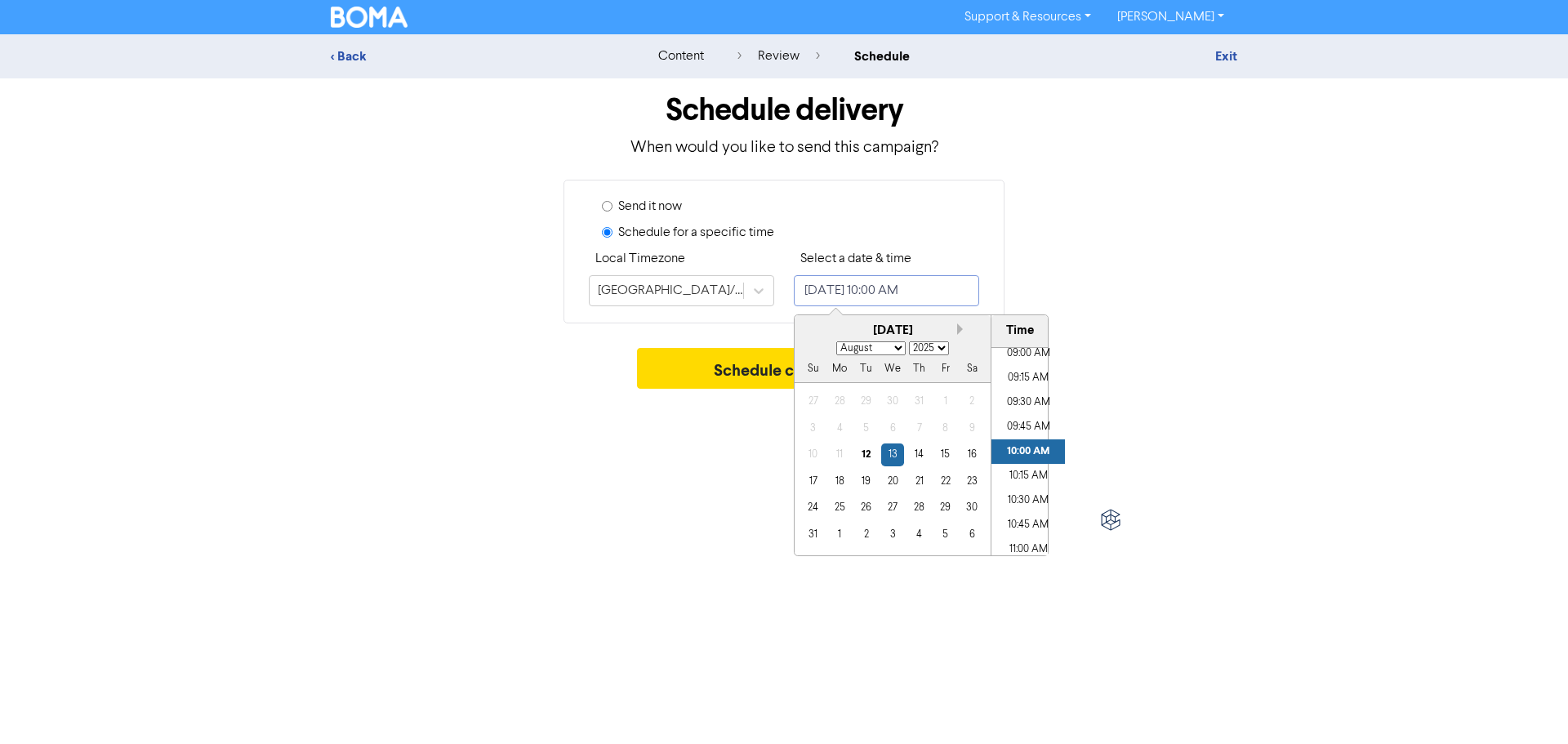
click at [958, 328] on button "Next month" at bounding box center [963, 328] width 11 height 11
click at [958, 328] on button "Next month" at bounding box center [963, 328] width 11 height 11
click at [958, 327] on button "Next month" at bounding box center [963, 328] width 11 height 11
select select "10"
click at [943, 401] on div "31" at bounding box center [945, 401] width 22 height 22
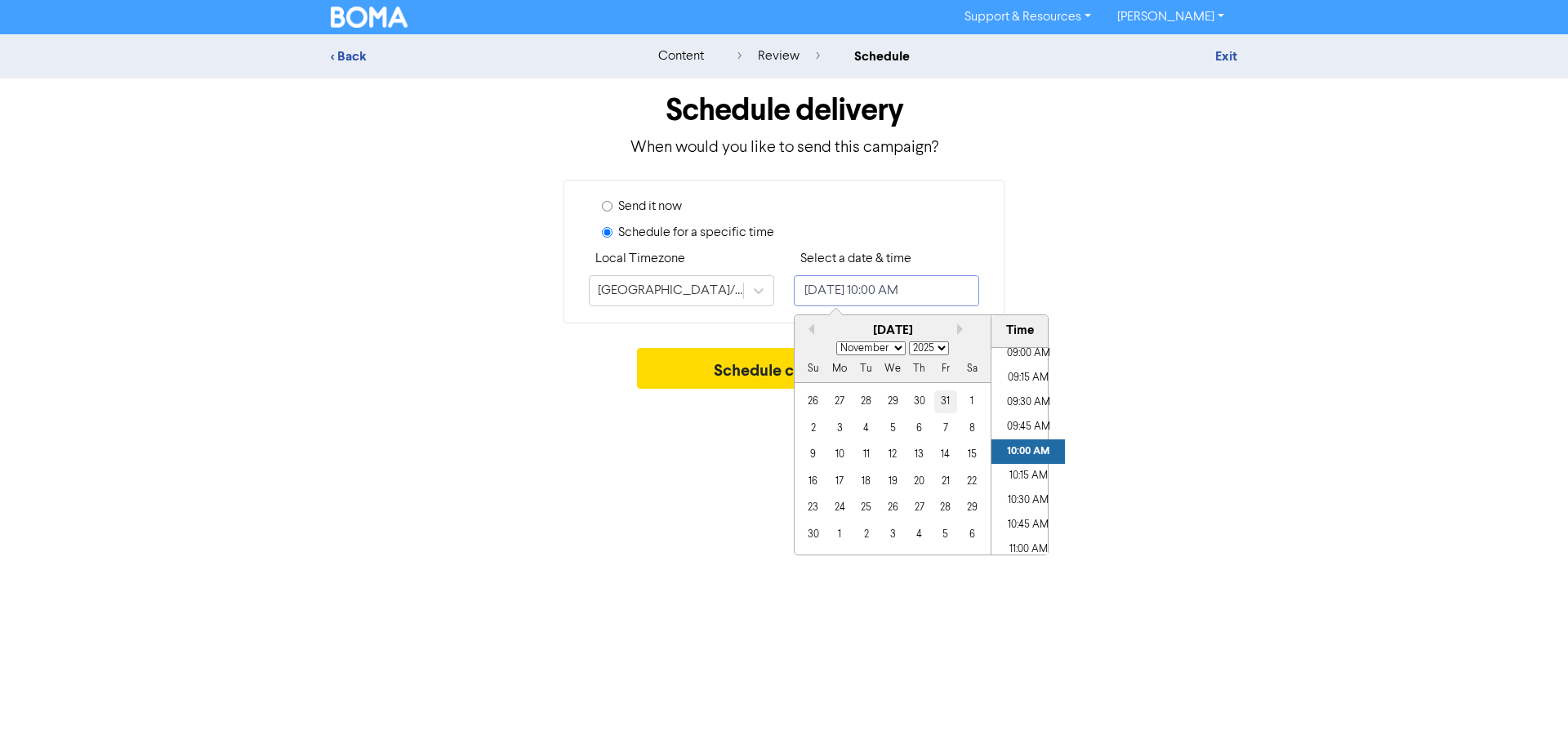
type input "[DATE] 10:00 AM"
select select "9"
click at [1017, 349] on li "09:00 AM" at bounding box center [1028, 354] width 73 height 25
type input "[DATE] 9:00 AM"
click at [1153, 364] on div "Schedule campaign" at bounding box center [784, 372] width 906 height 49
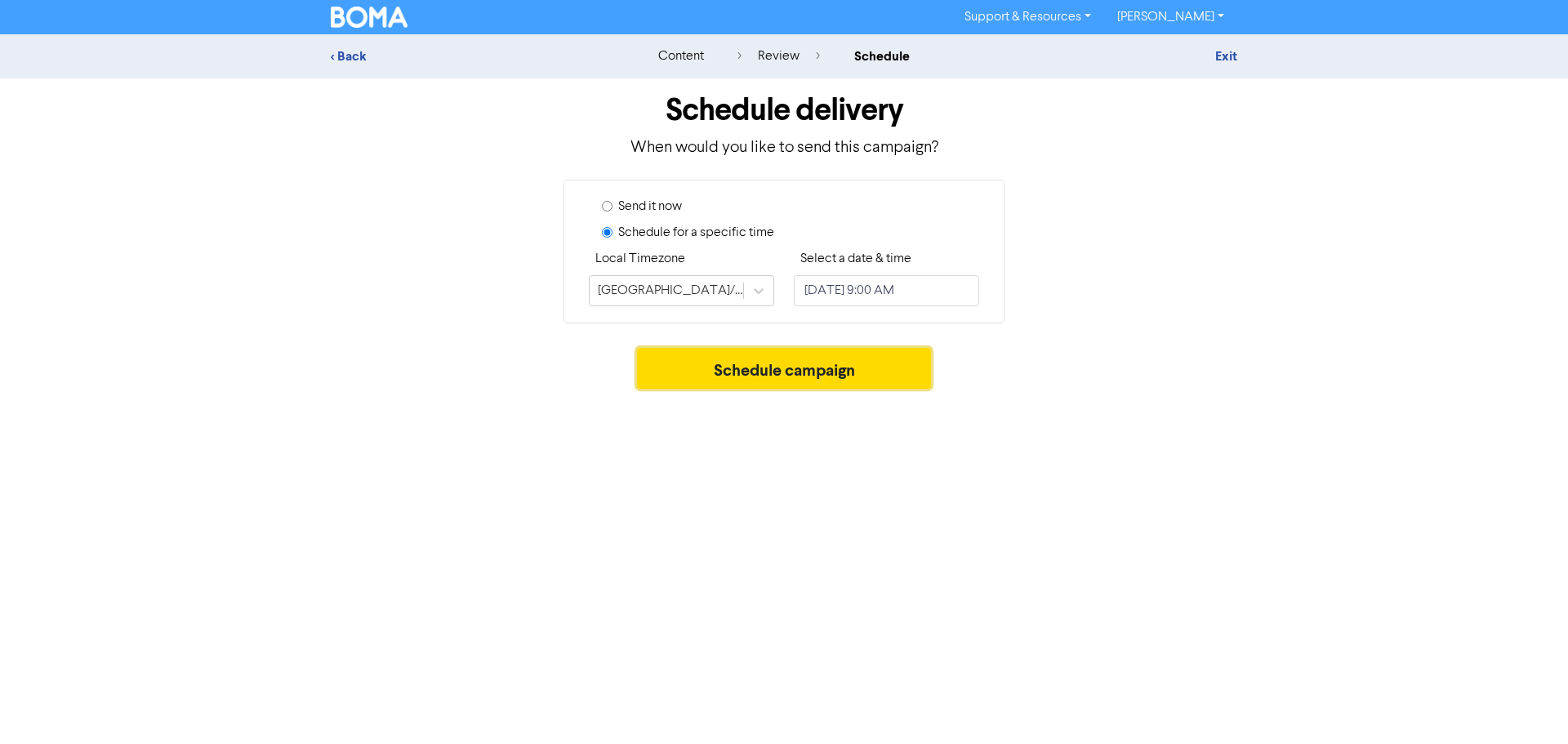
drag, startPoint x: 762, startPoint y: 365, endPoint x: 806, endPoint y: 366, distance: 44.0
click at [761, 365] on button "Schedule campaign" at bounding box center [784, 368] width 295 height 41
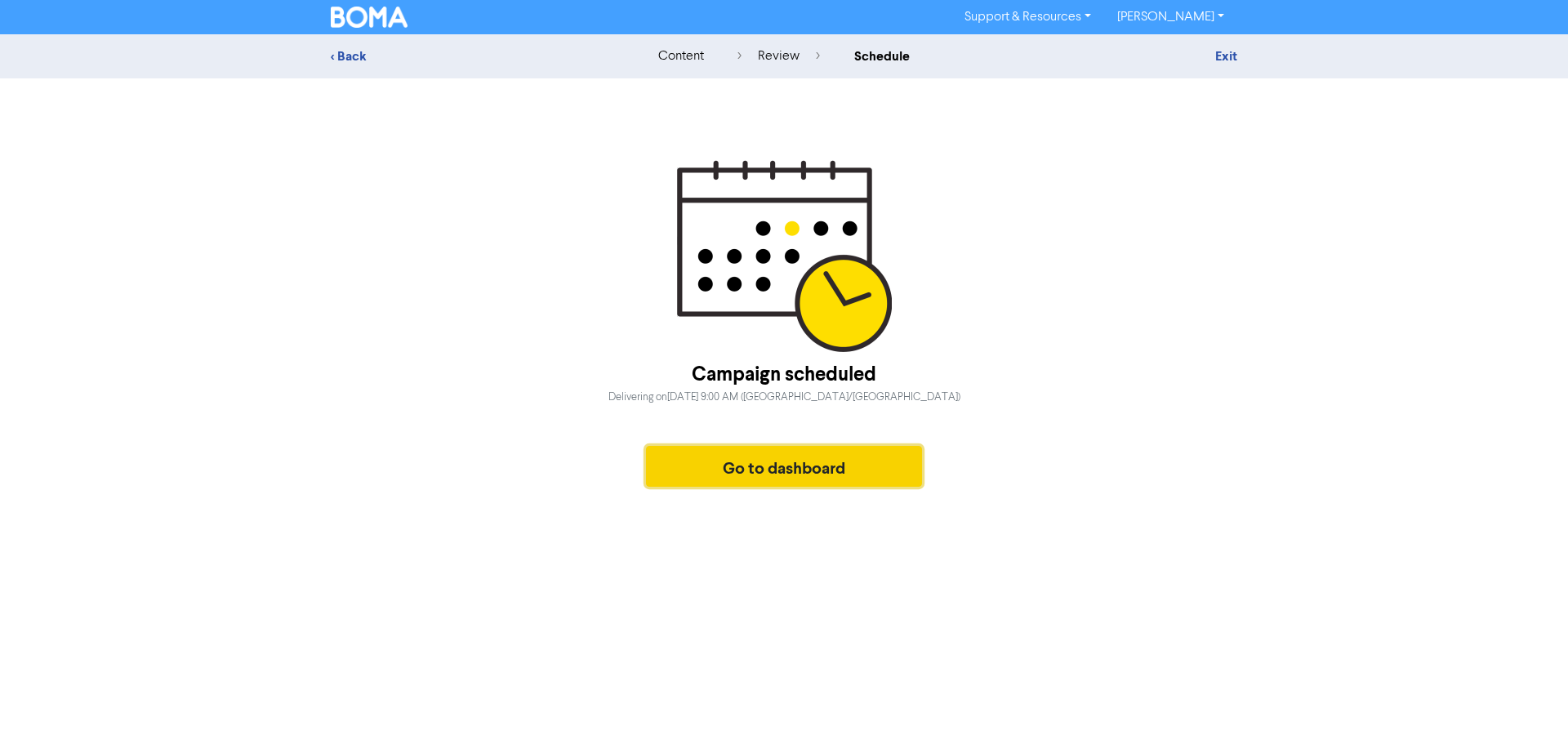
click at [805, 460] on button "Go to dashboard" at bounding box center [784, 466] width 276 height 41
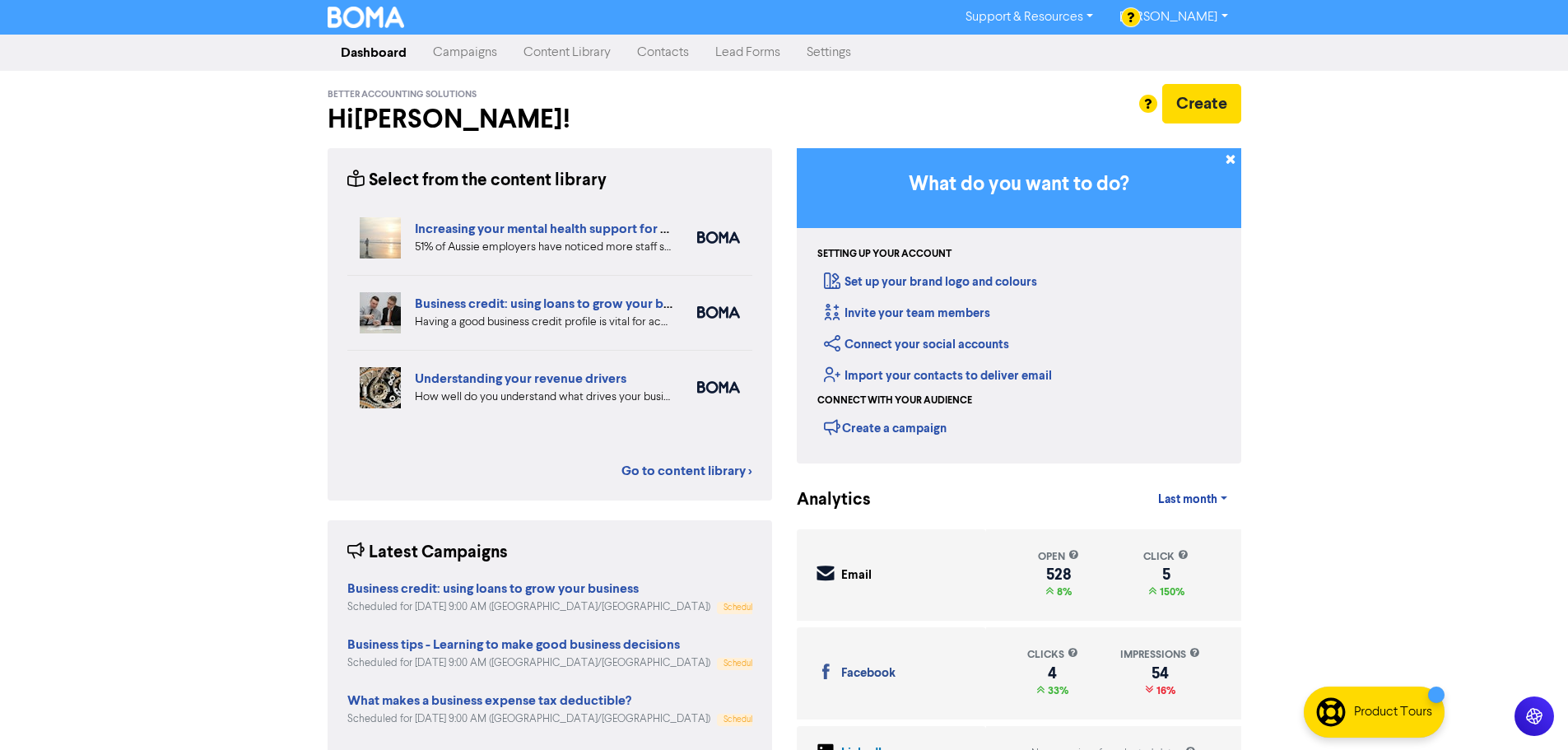
click at [481, 62] on link "Campaigns" at bounding box center [465, 52] width 91 height 33
